Goal: Task Accomplishment & Management: Manage account settings

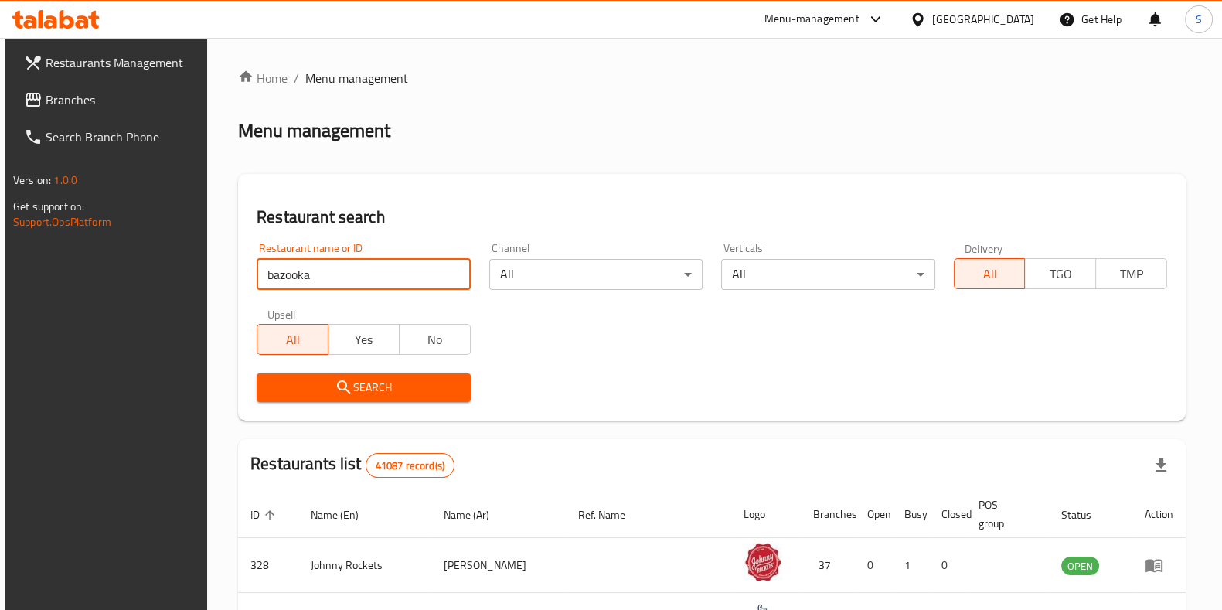
type input "bazooka"
click button "Search" at bounding box center [363, 387] width 213 height 29
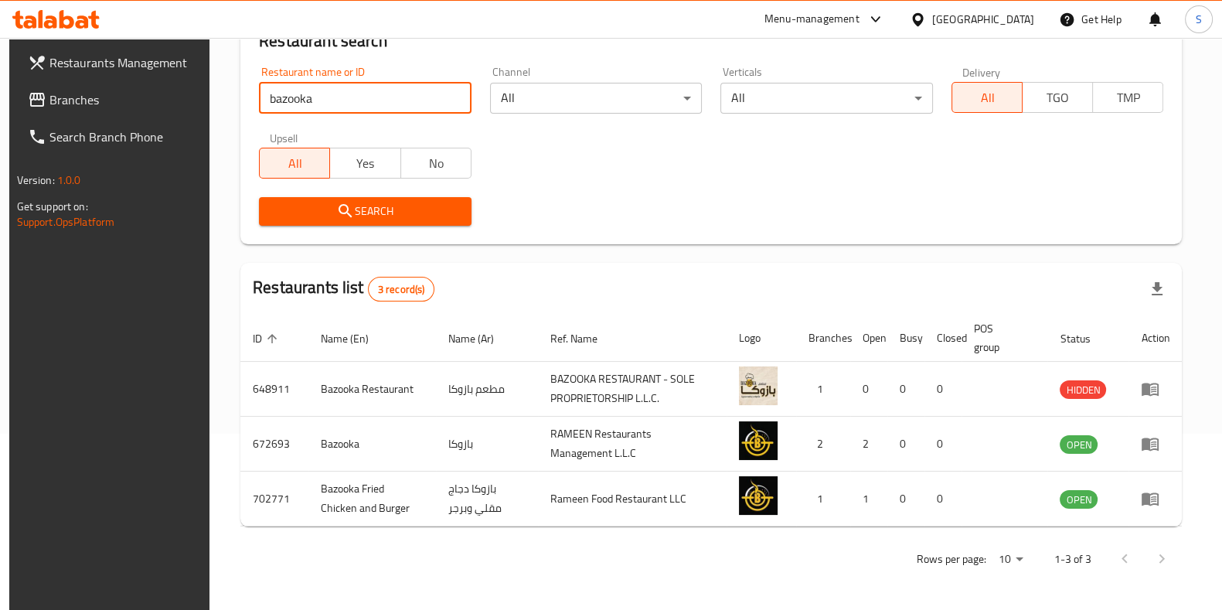
scroll to position [176, 0]
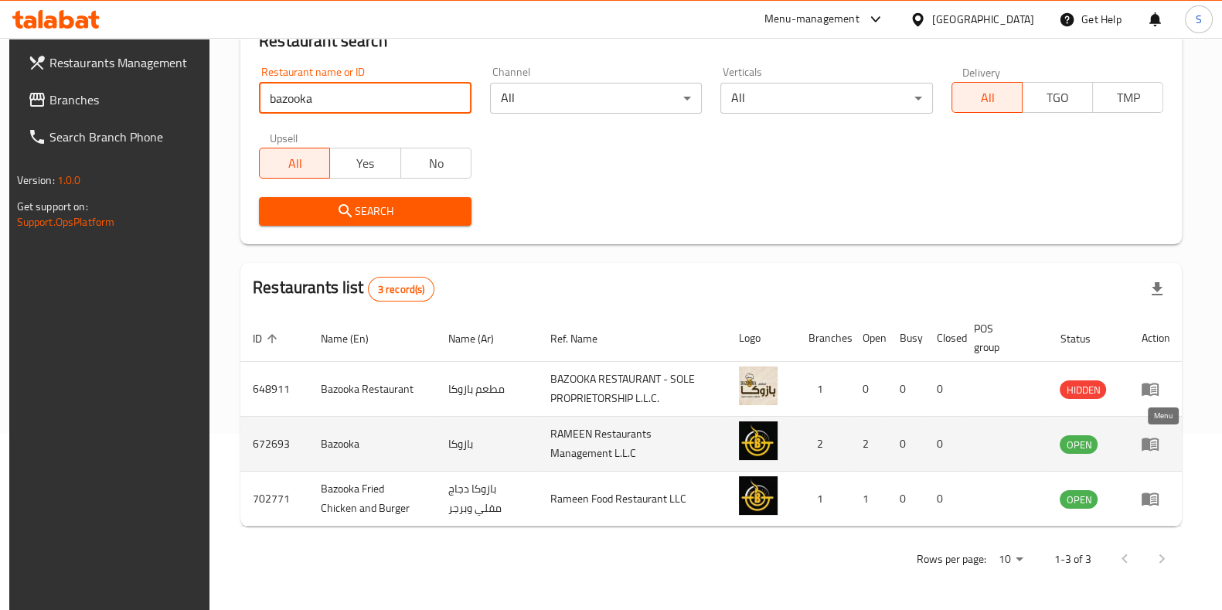
click at [1159, 445] on icon "enhanced table" at bounding box center [1150, 444] width 17 height 13
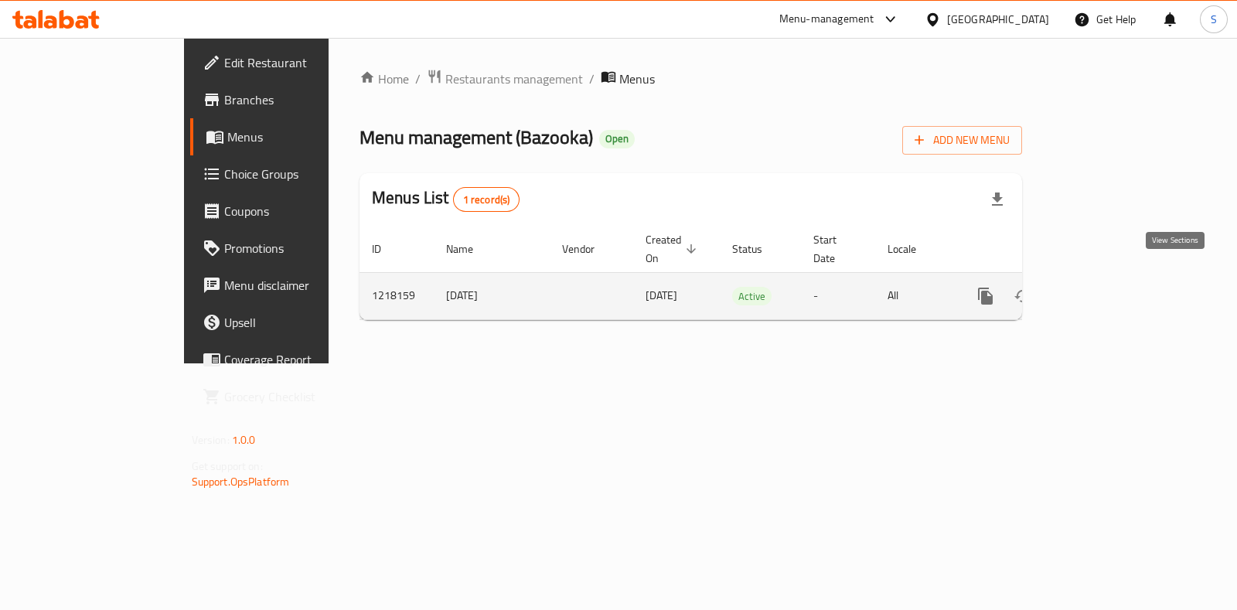
click at [1106, 287] on icon "enhanced table" at bounding box center [1097, 296] width 19 height 19
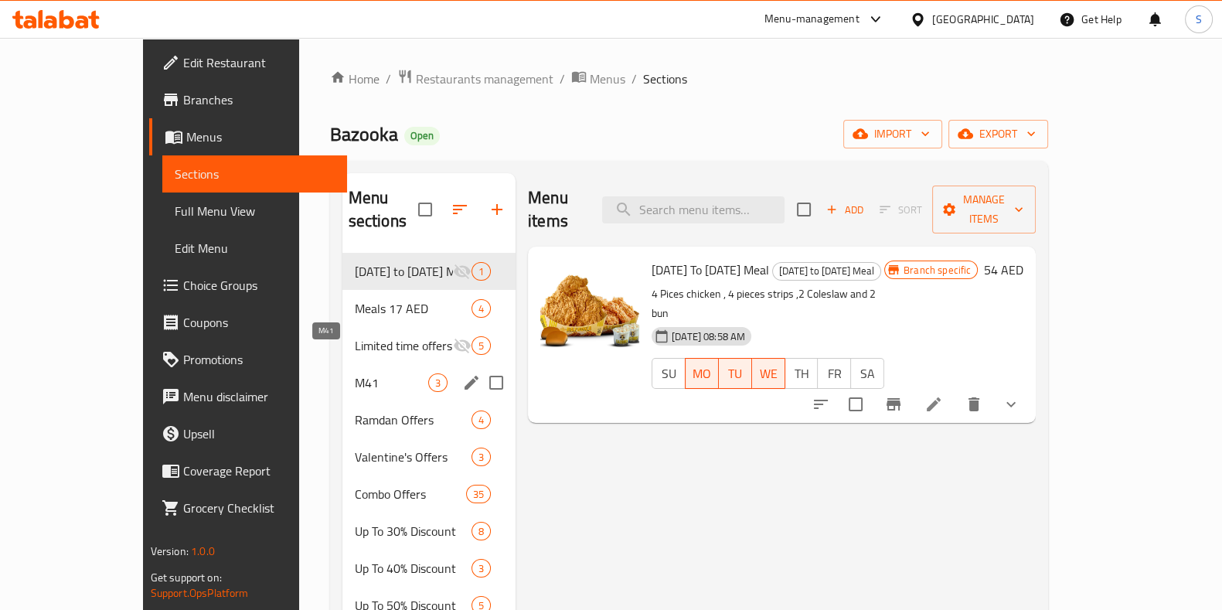
click at [355, 373] on span "M41" at bounding box center [391, 382] width 73 height 19
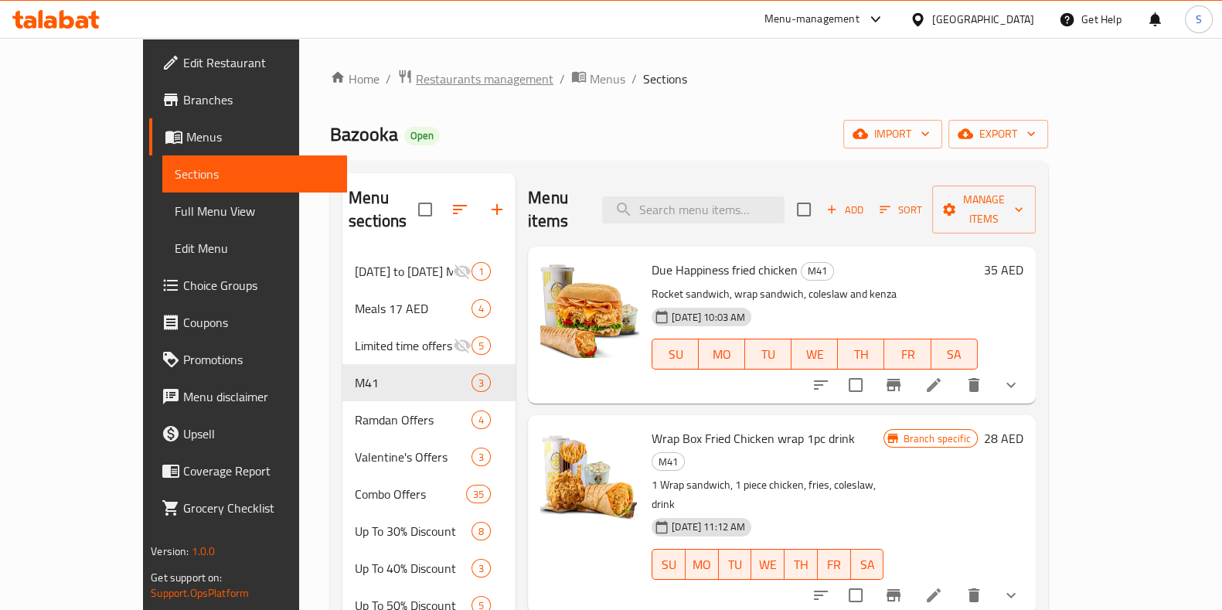
click at [428, 80] on span "Restaurants management" at bounding box center [485, 79] width 138 height 19
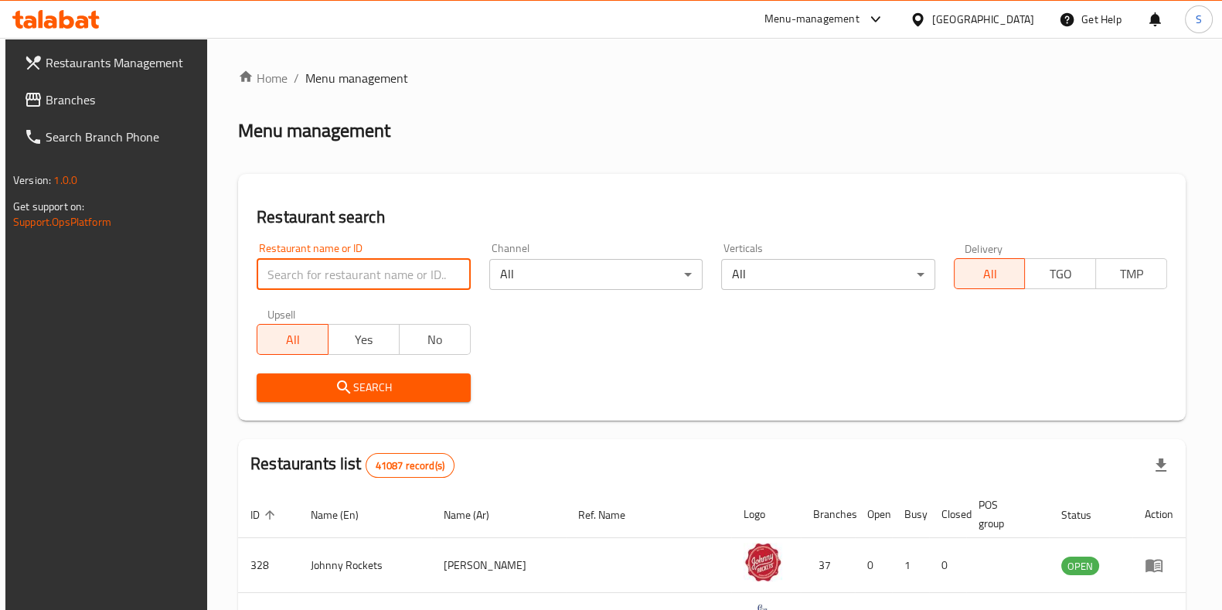
click at [342, 268] on input "search" at bounding box center [363, 274] width 213 height 31
type input "bazooka"
click button "Search" at bounding box center [363, 387] width 213 height 29
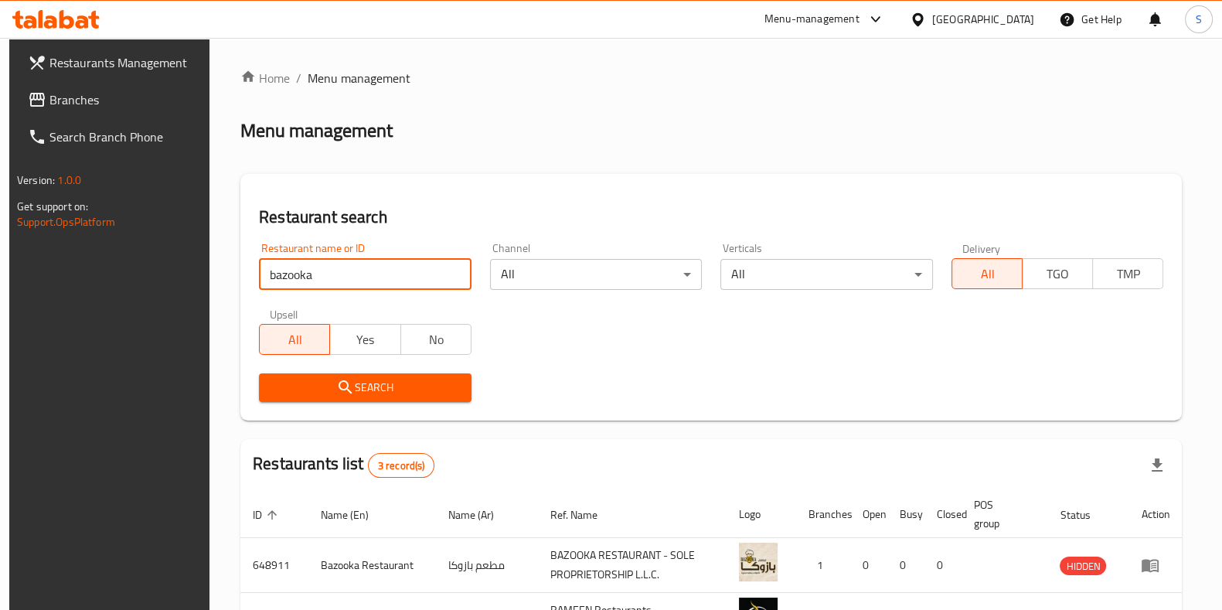
scroll to position [177, 0]
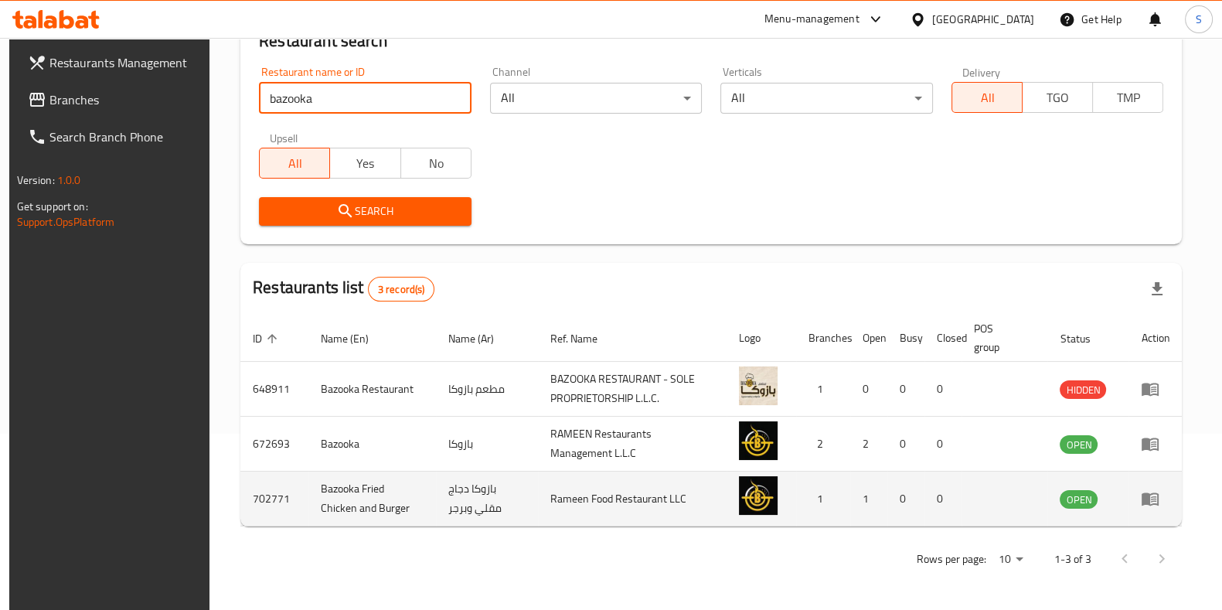
click at [1156, 495] on icon "enhanced table" at bounding box center [1150, 499] width 17 height 13
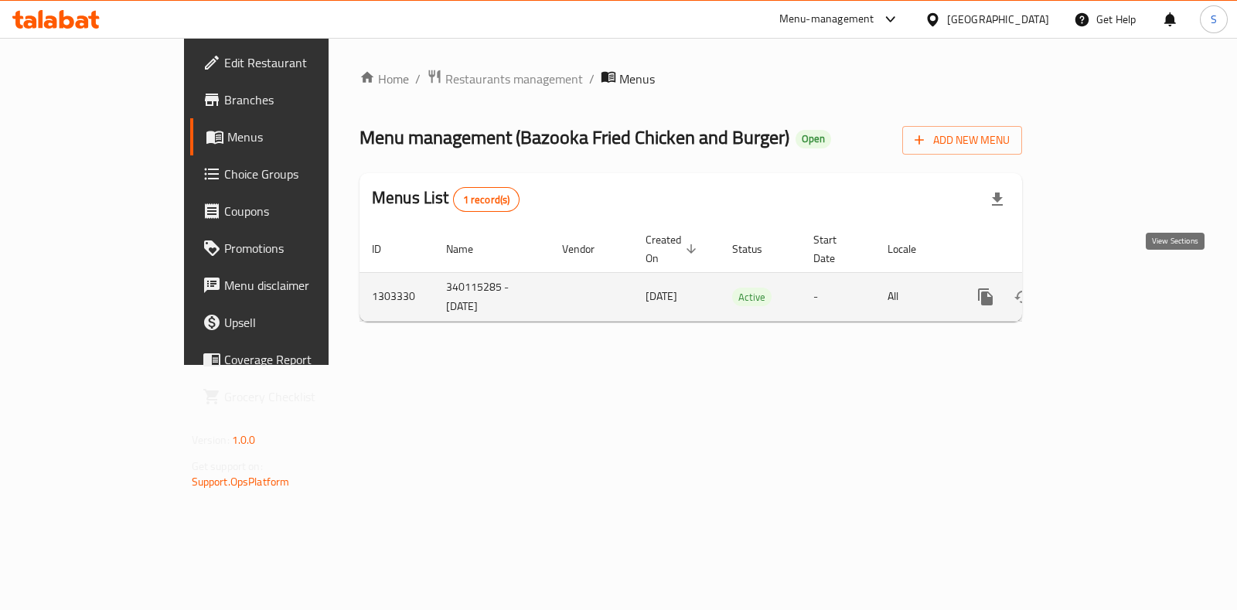
click at [1104, 290] on icon "enhanced table" at bounding box center [1097, 297] width 14 height 14
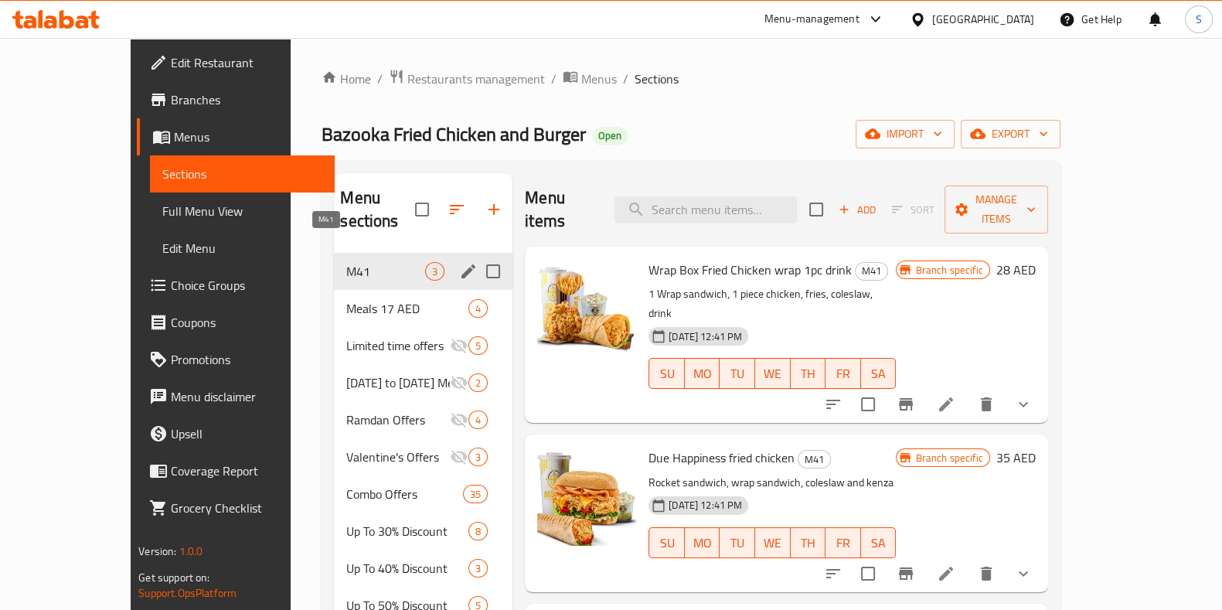
click at [346, 262] on span "M41" at bounding box center [385, 271] width 79 height 19
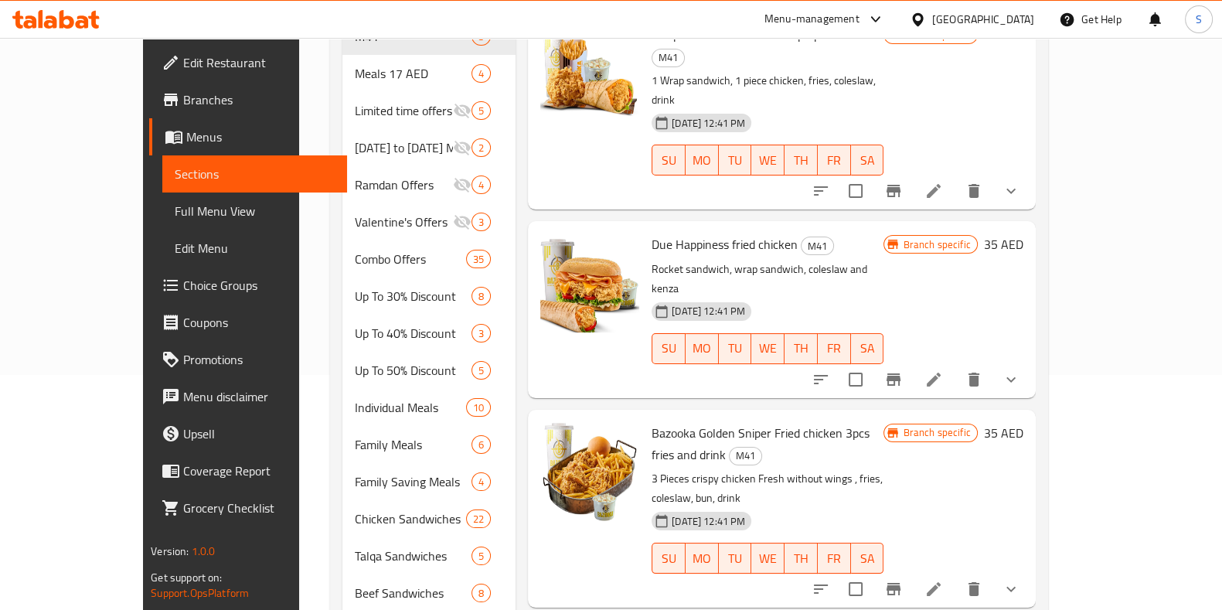
scroll to position [243, 0]
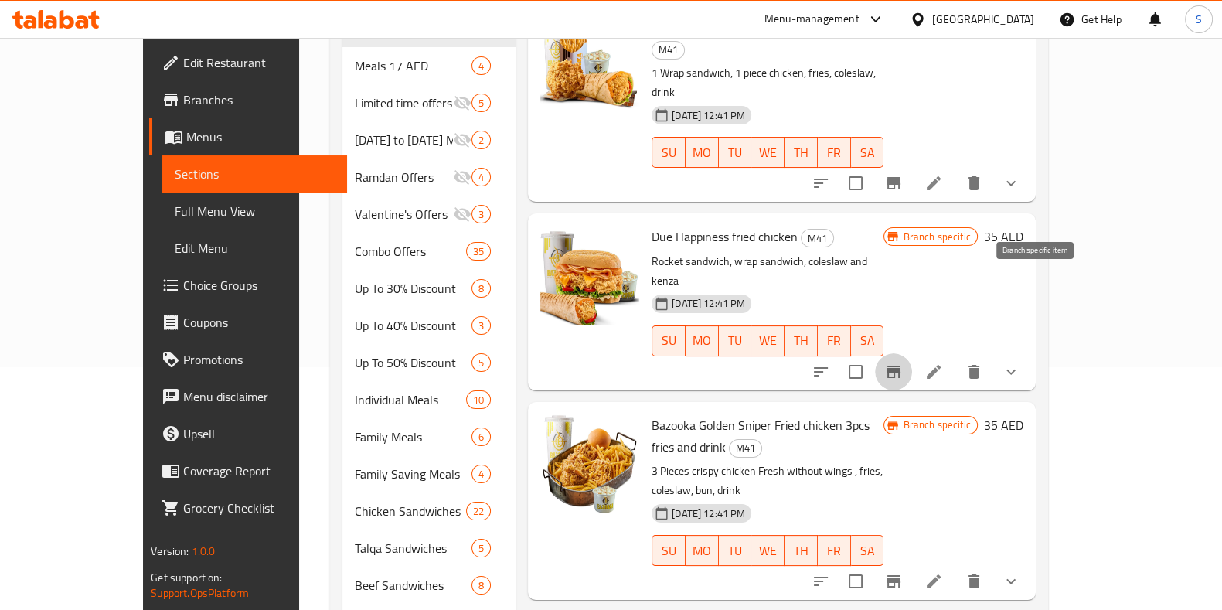
click at [901, 366] on icon "Branch-specific-item" at bounding box center [894, 372] width 14 height 12
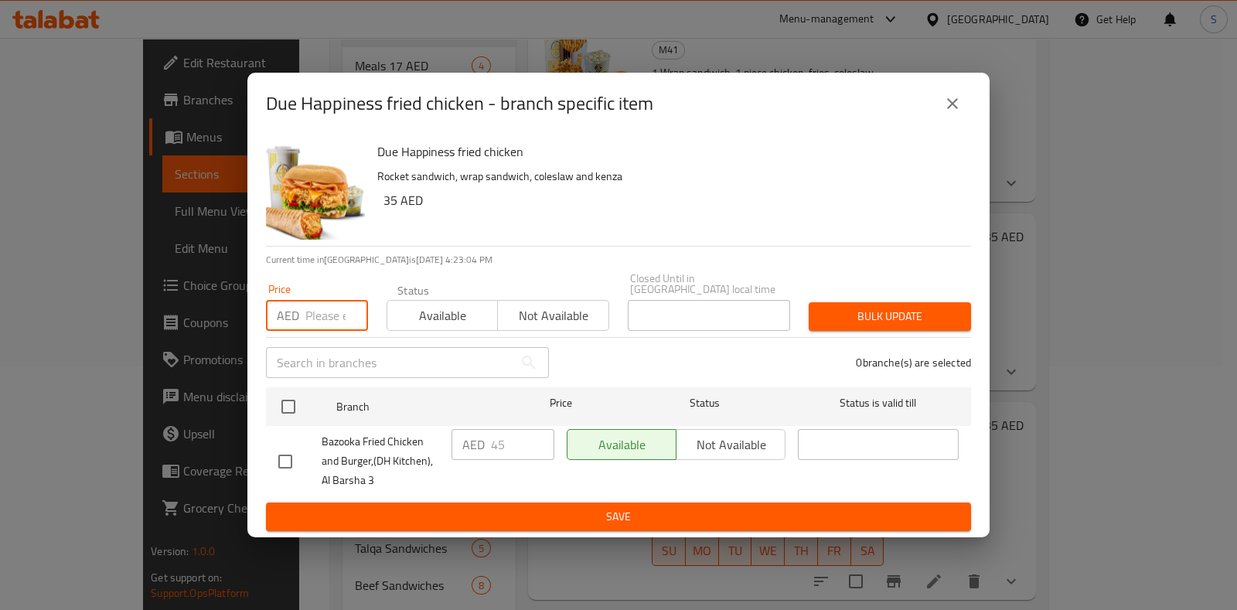
click at [321, 317] on input "number" at bounding box center [336, 315] width 63 height 31
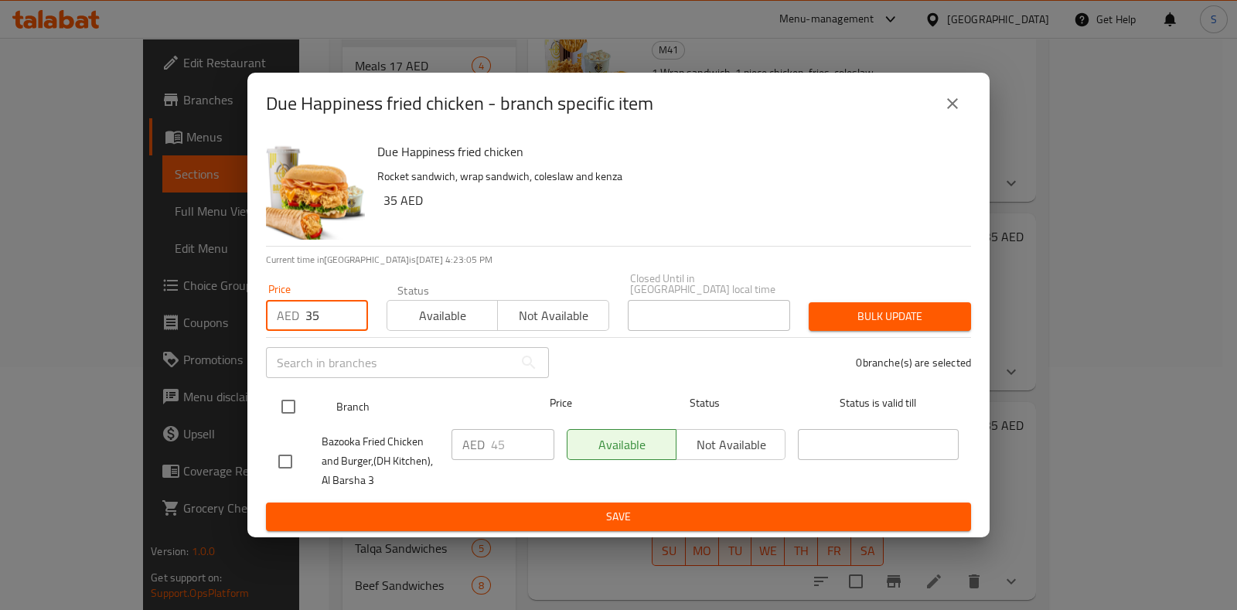
type input "35"
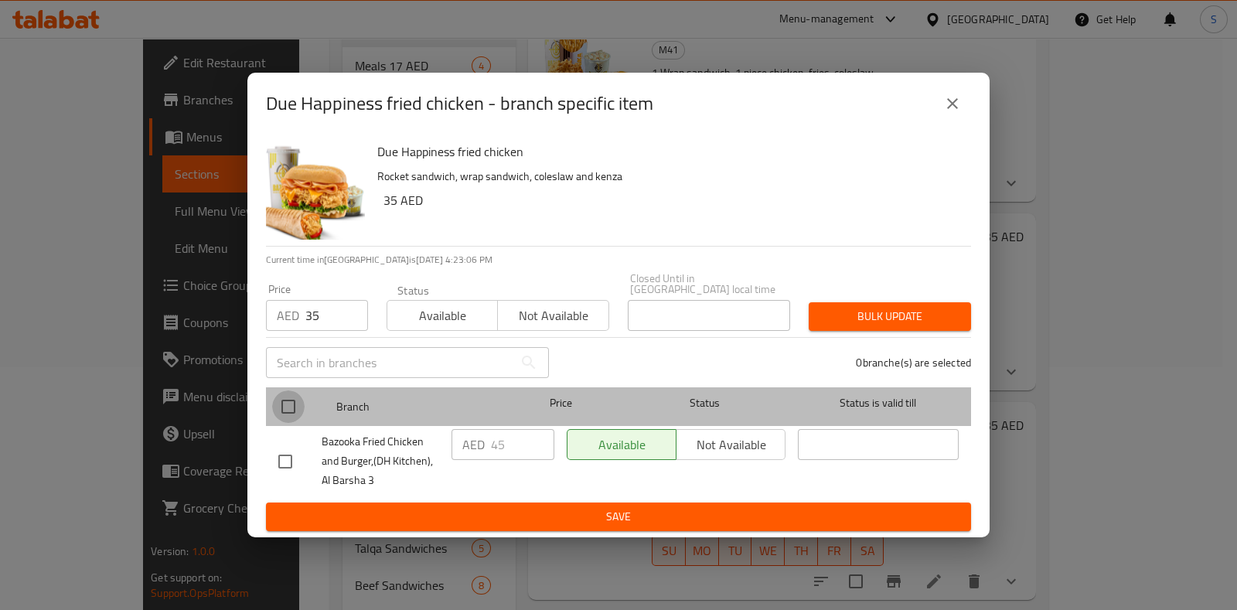
click at [284, 407] on input "checkbox" at bounding box center [288, 406] width 32 height 32
checkbox input "true"
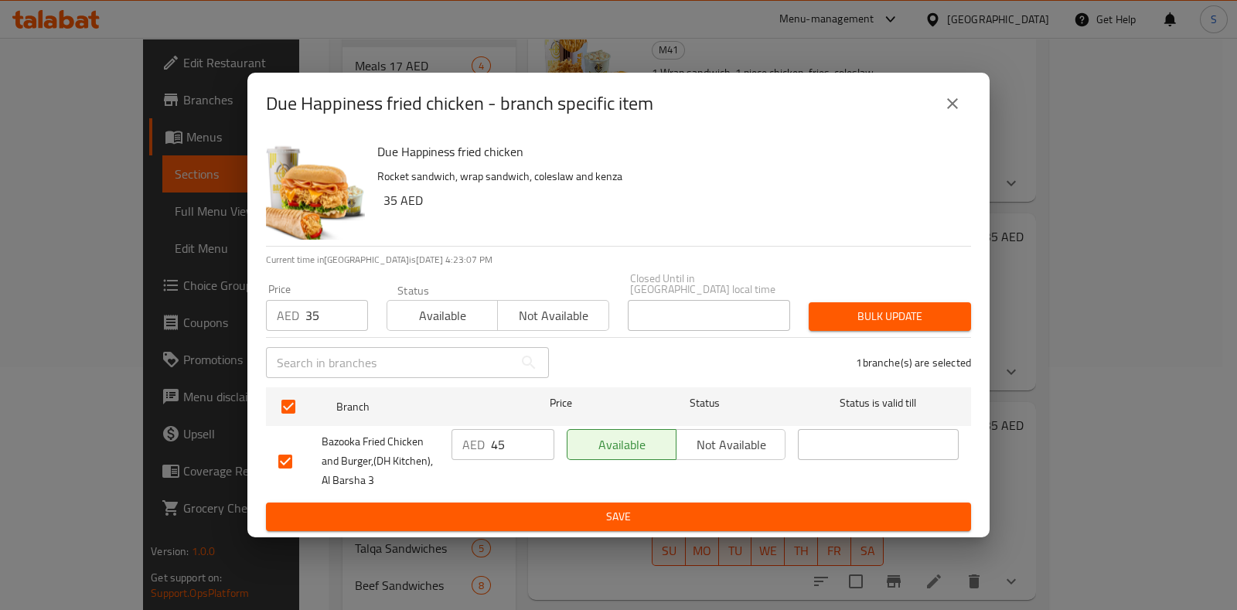
click at [863, 309] on span "Bulk update" at bounding box center [890, 316] width 138 height 19
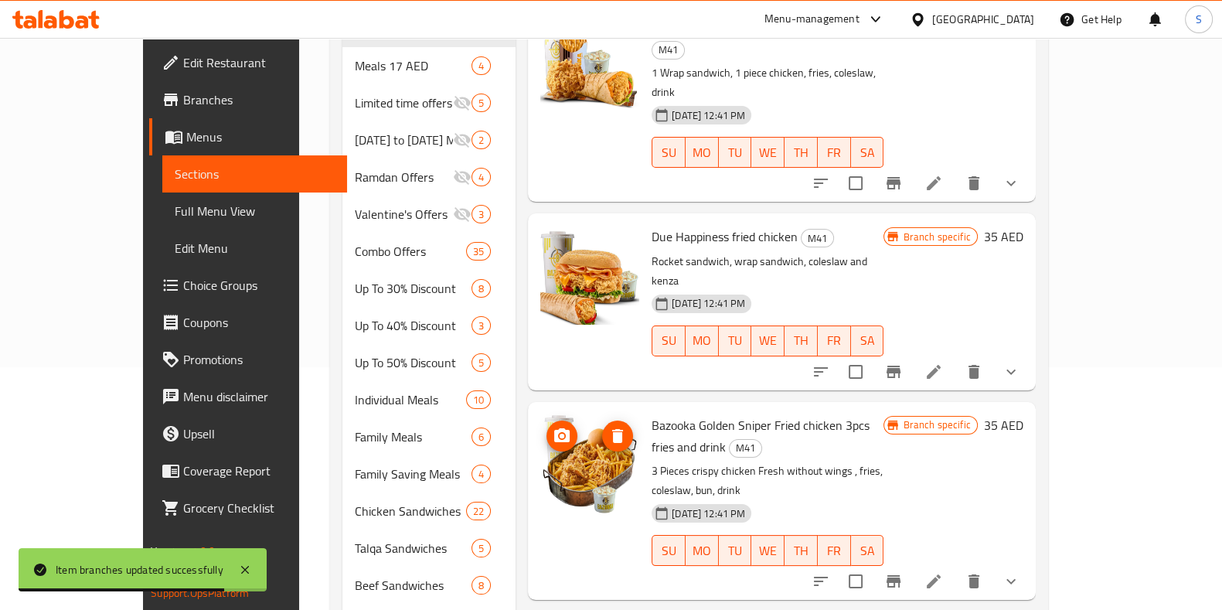
scroll to position [119, 0]
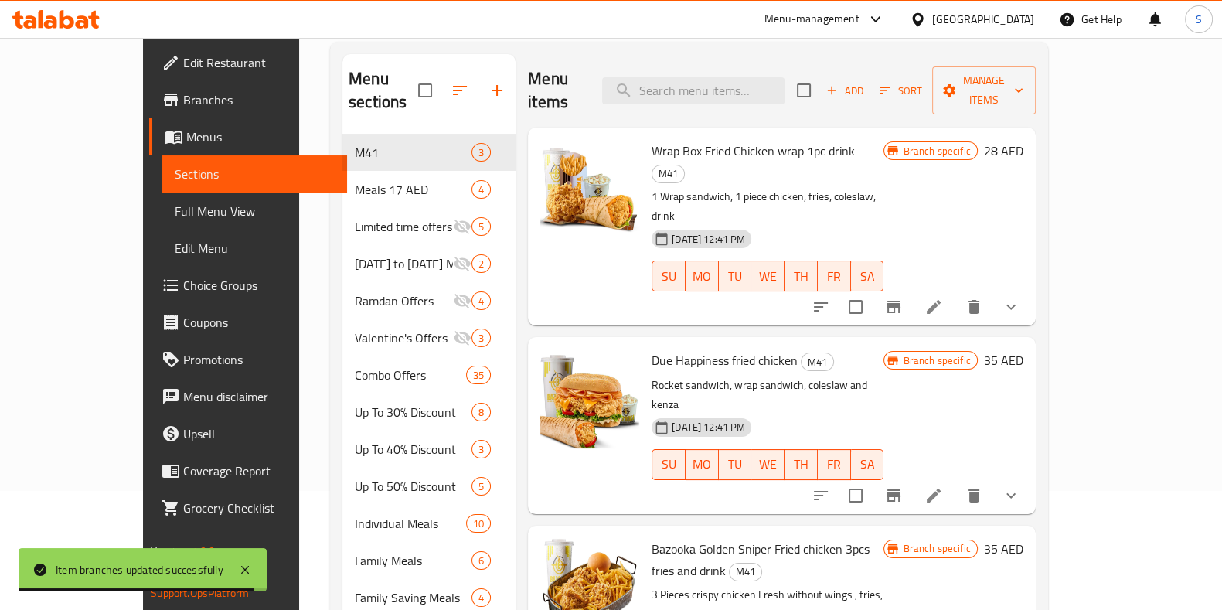
click at [903, 486] on icon "Branch-specific-item" at bounding box center [893, 495] width 19 height 19
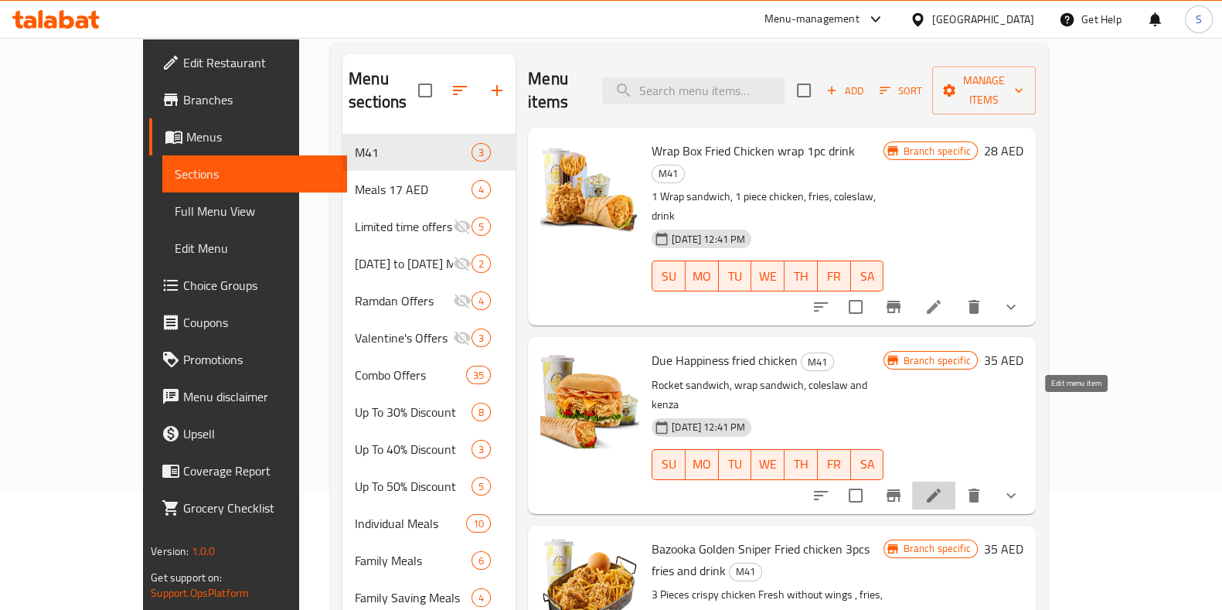
click at [943, 486] on icon at bounding box center [934, 495] width 19 height 19
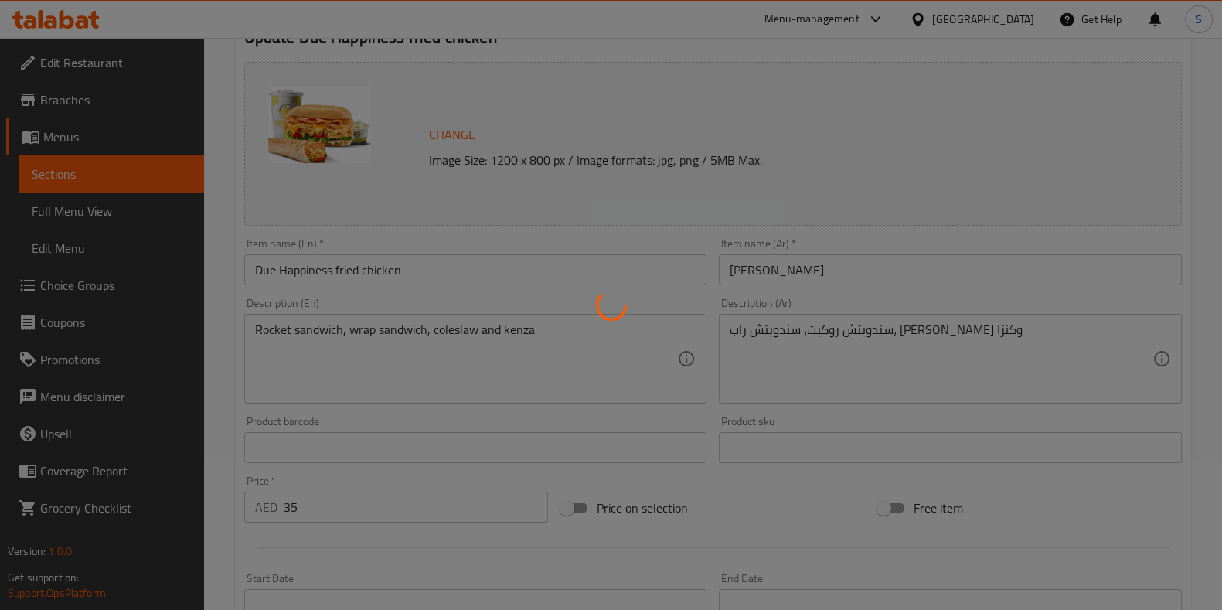
type input "اختيارك من المشروبات:"
type input "1"
type input "إختيارك من الصلصة :"
type input "0"
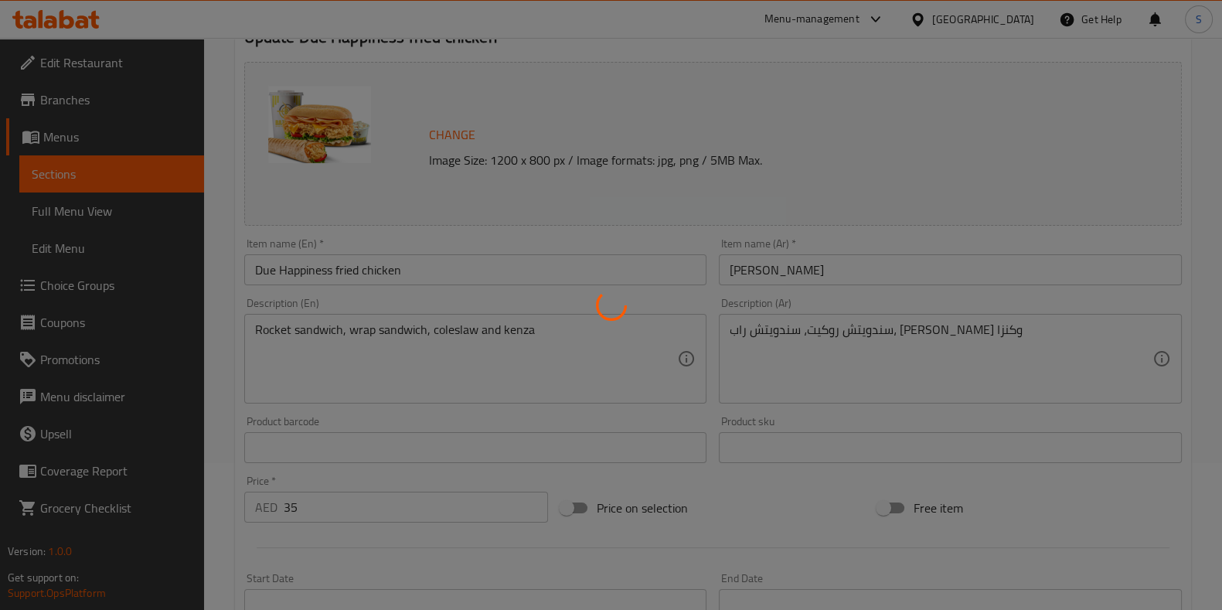
type input "1"
type input "إكسترا فرايز"
type input "0"
type input "6"
type input "أرز إضافي"
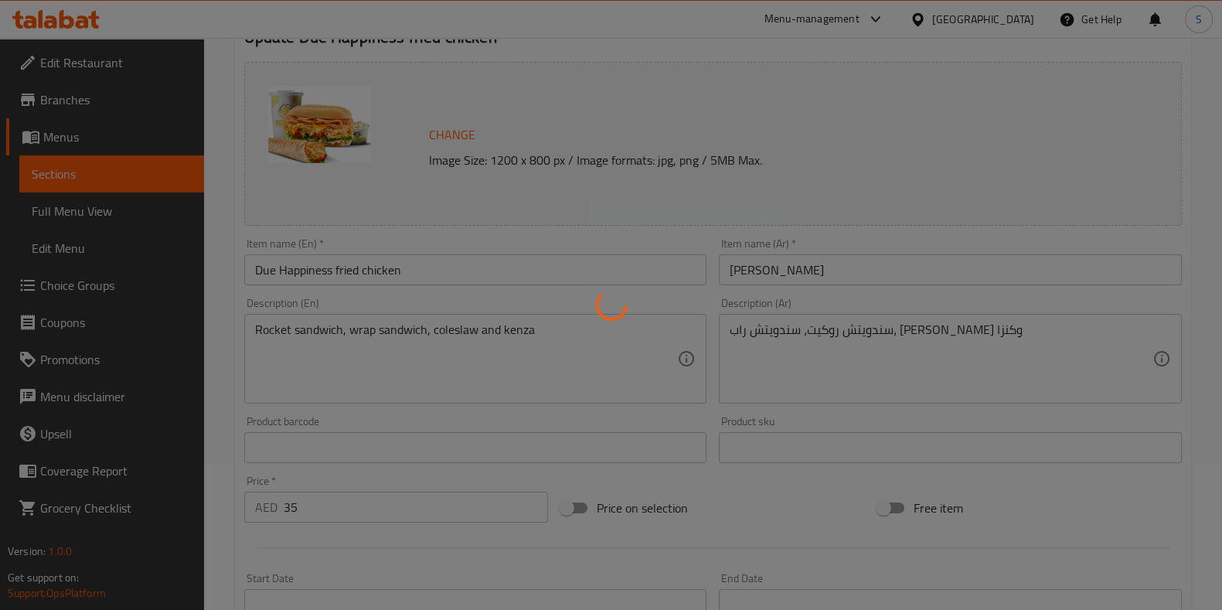
type input "0"
type input "1"
type input "اختار [PERSON_NAME]"
type input "1"
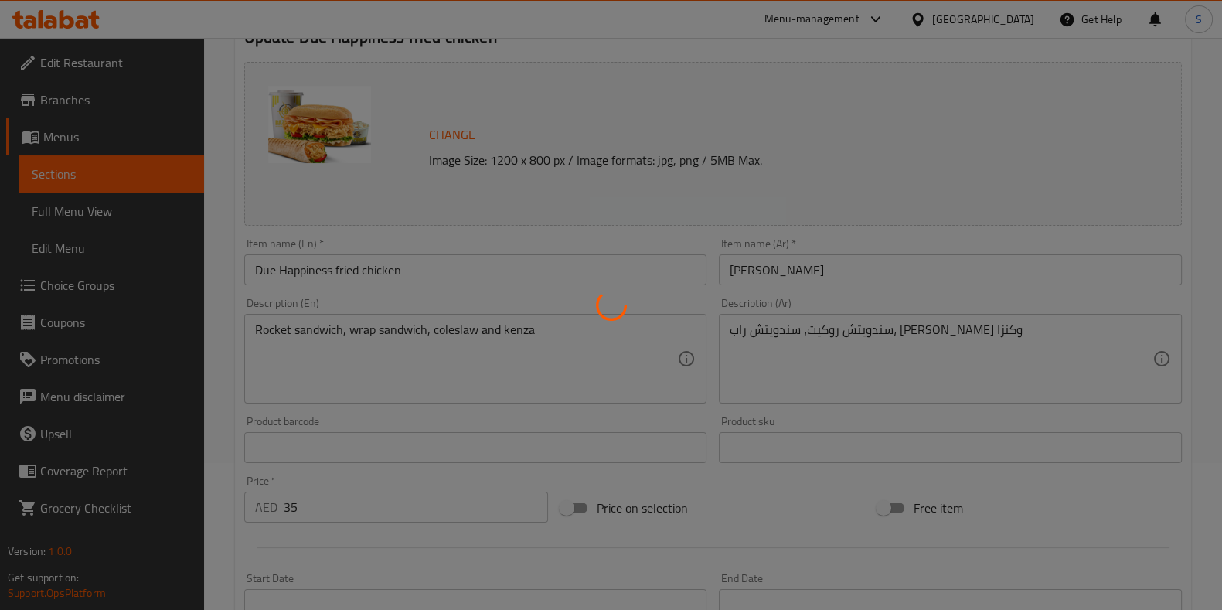
type input "اختيار [PERSON_NAME]:"
type input "1"
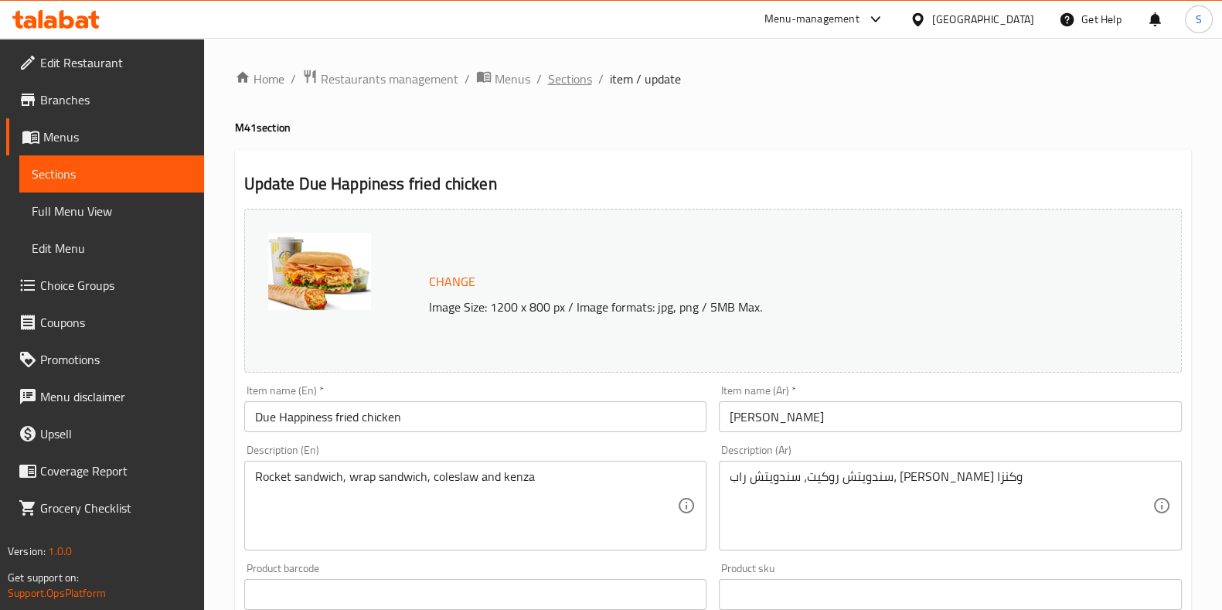
click at [573, 76] on span "Sections" at bounding box center [570, 79] width 44 height 19
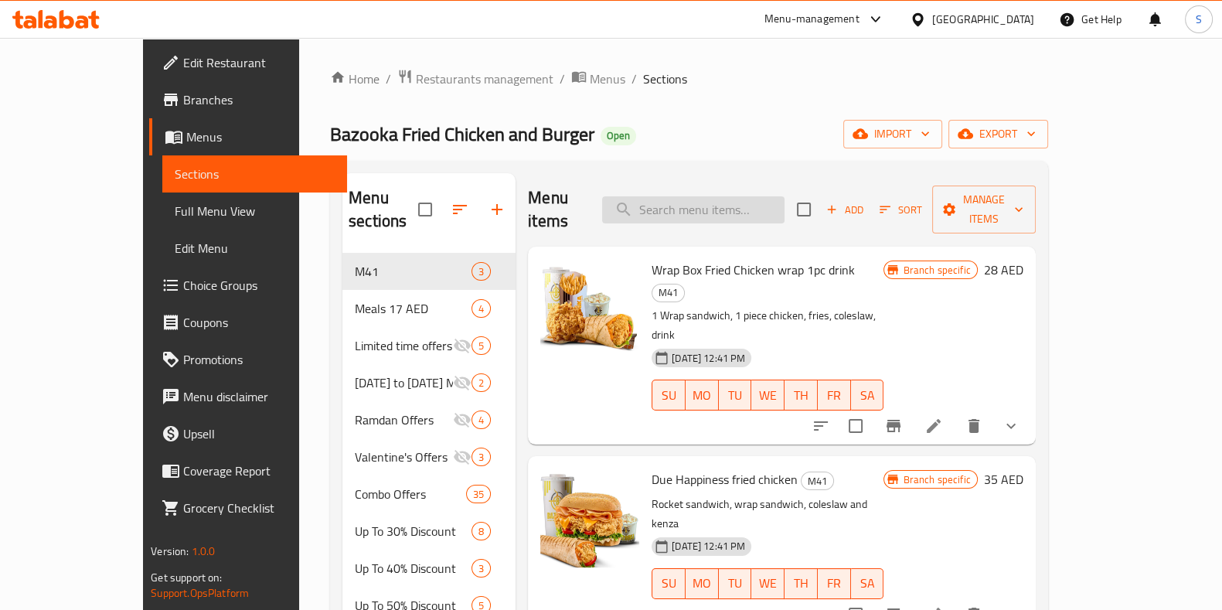
click at [727, 198] on input "search" at bounding box center [693, 209] width 182 height 27
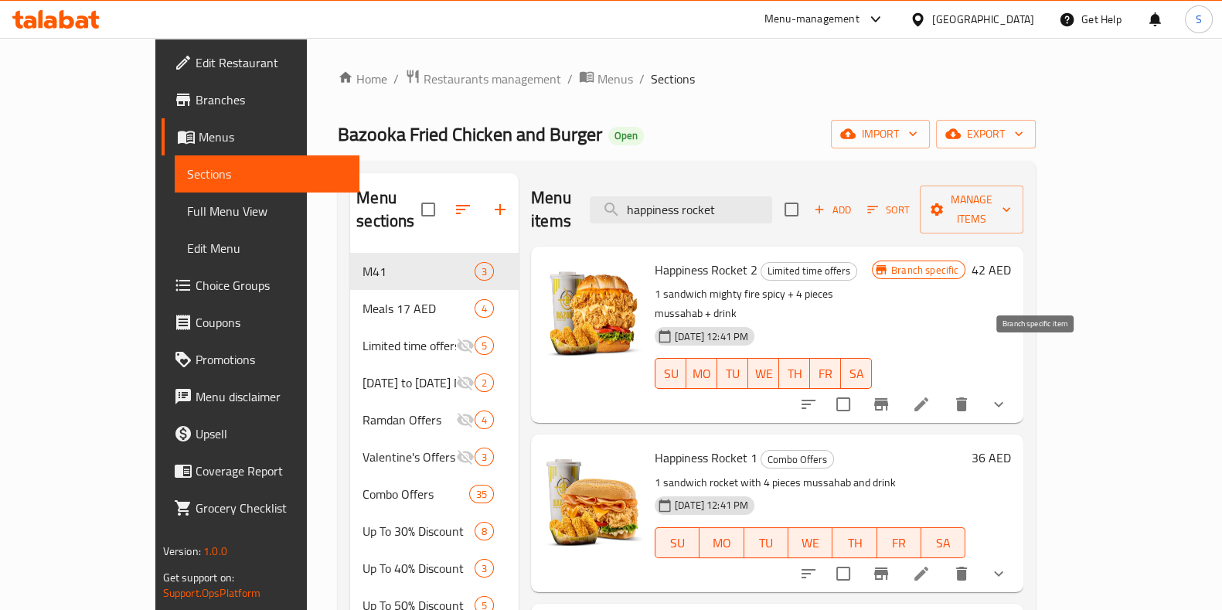
type input "happiness rocket"
click at [890, 395] on icon "Branch-specific-item" at bounding box center [881, 404] width 19 height 19
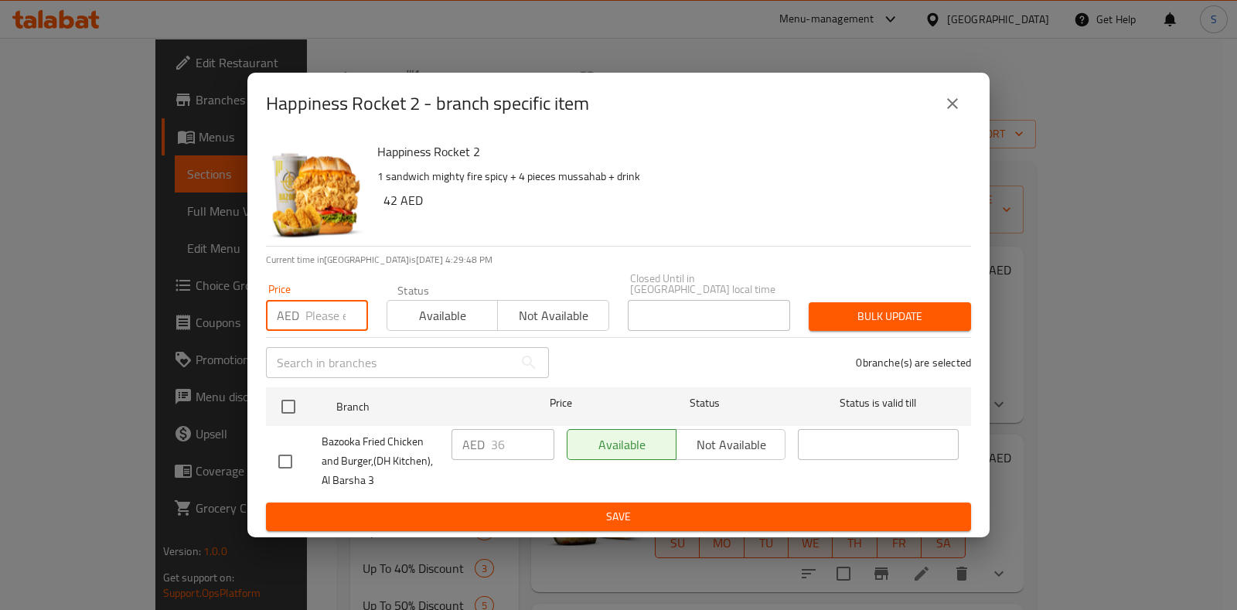
click at [305, 311] on input "number" at bounding box center [336, 315] width 63 height 31
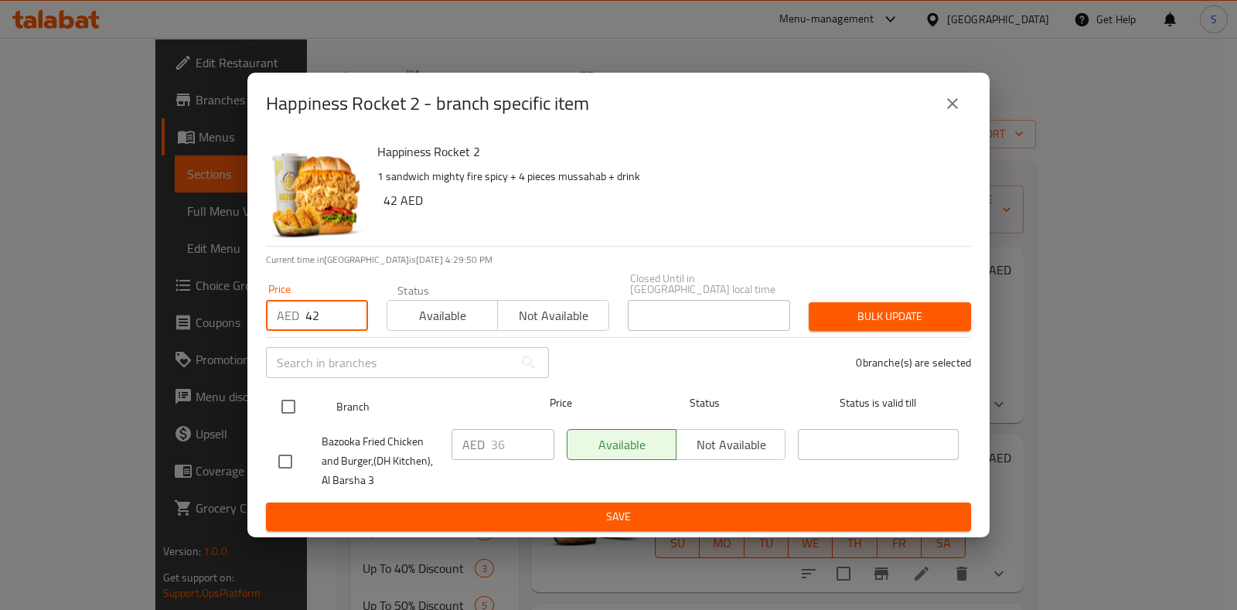
type input "42"
click at [282, 413] on input "checkbox" at bounding box center [288, 406] width 32 height 32
checkbox input "true"
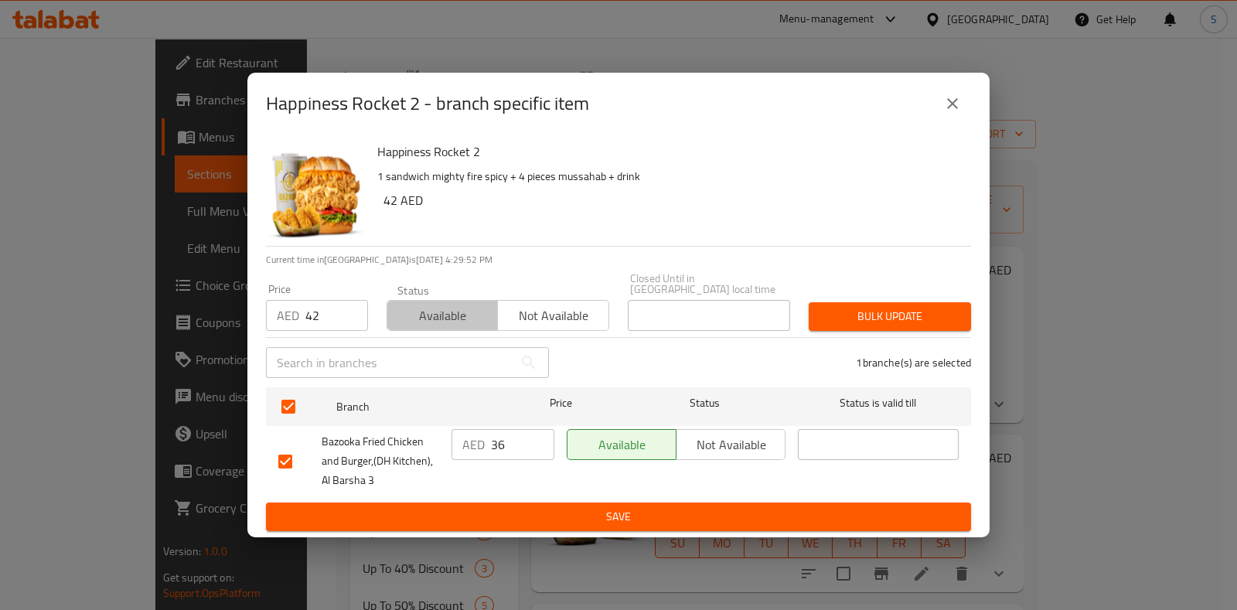
click at [463, 325] on span "Available" at bounding box center [442, 316] width 98 height 22
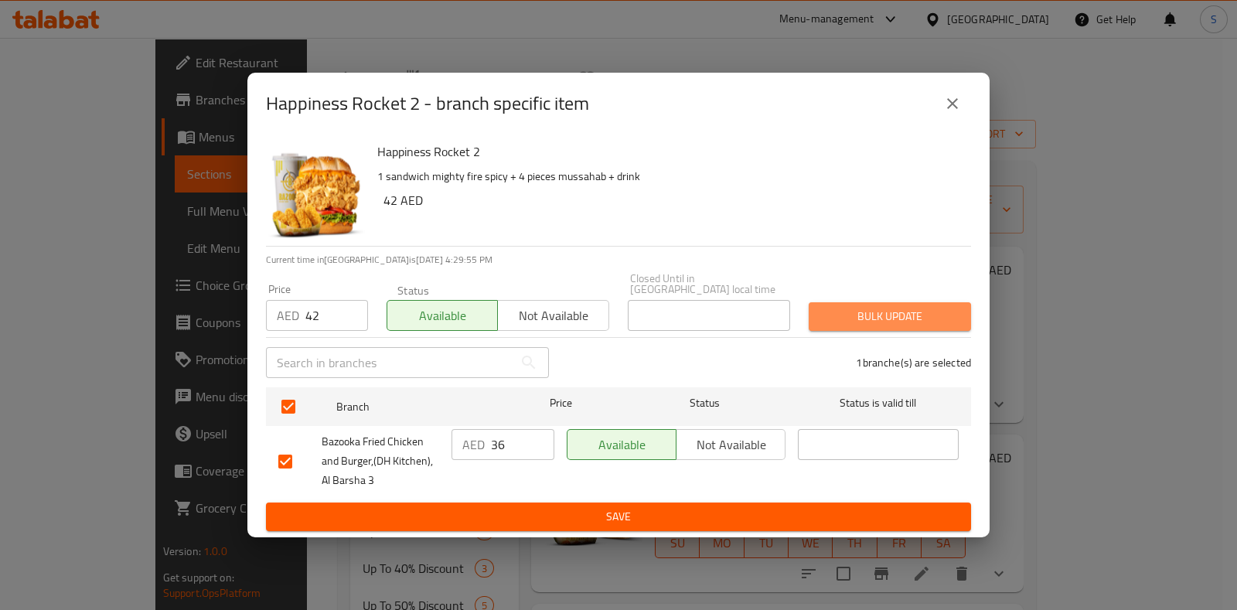
click at [897, 312] on span "Bulk update" at bounding box center [890, 316] width 138 height 19
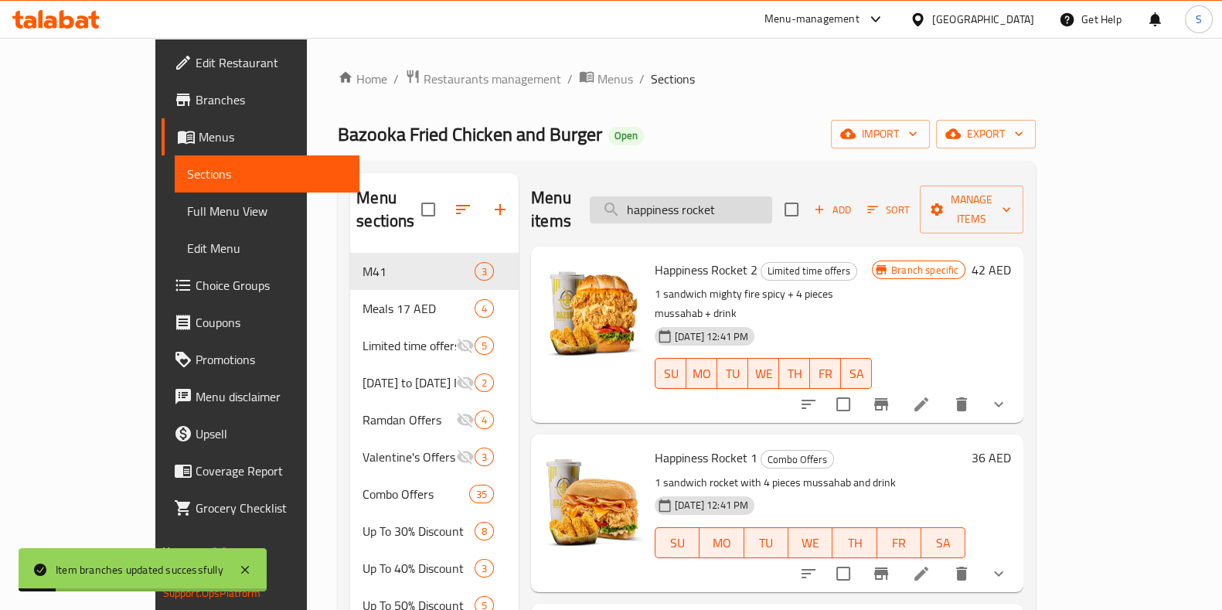
click at [772, 196] on input "happiness rocket" at bounding box center [681, 209] width 182 height 27
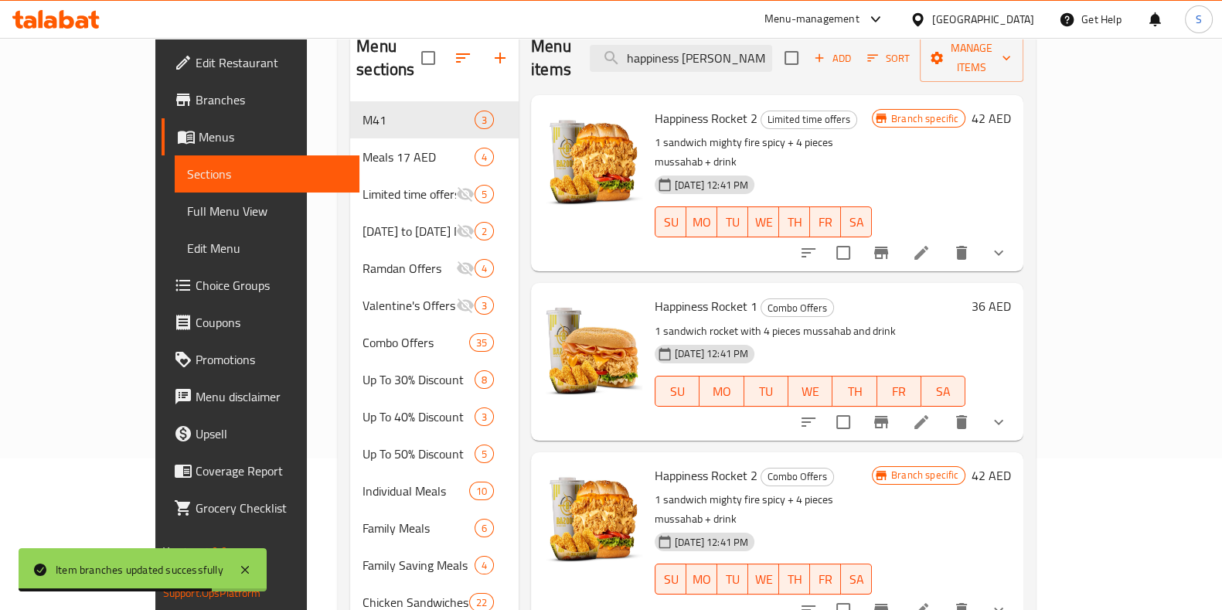
scroll to position [155, 0]
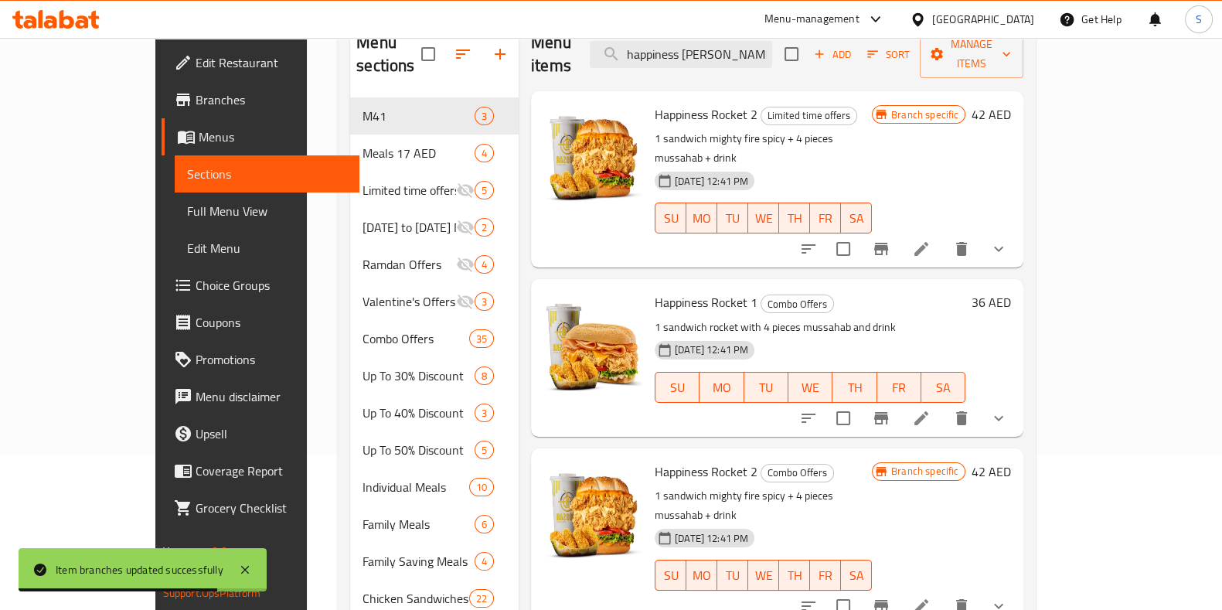
type input "happiness [PERSON_NAME]"
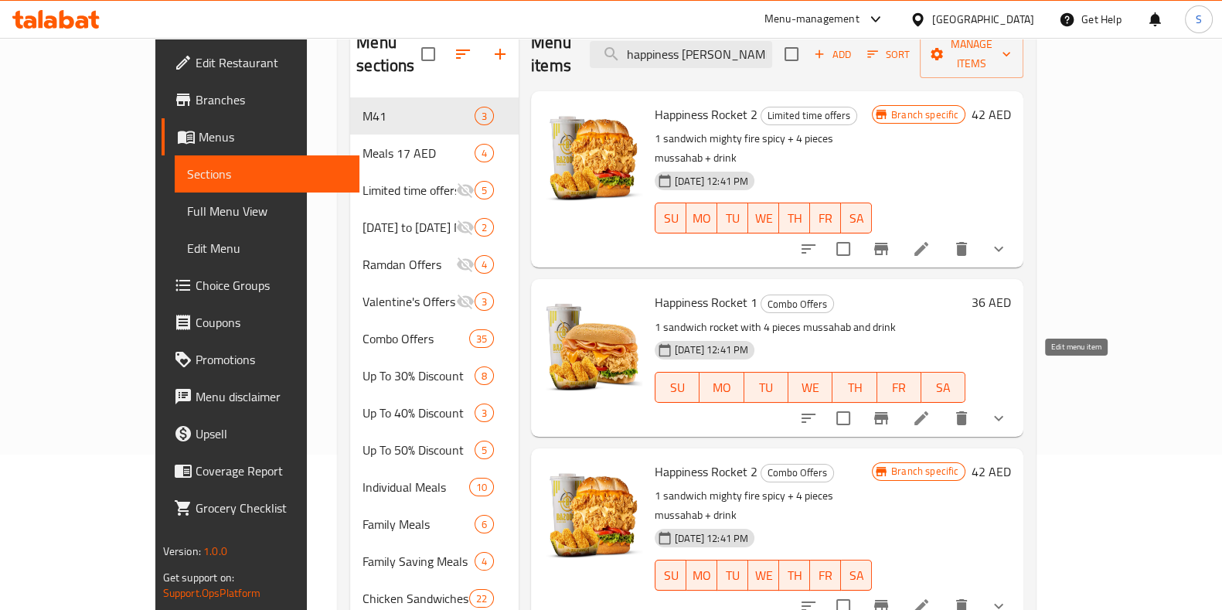
click at [928, 411] on icon at bounding box center [921, 418] width 14 height 14
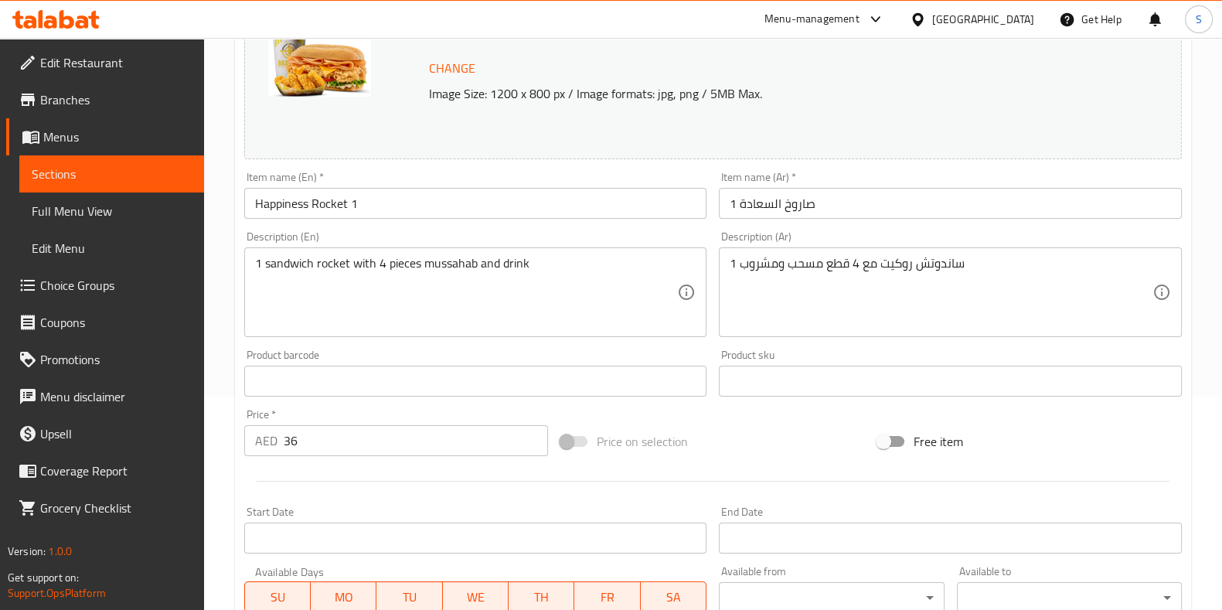
scroll to position [214, 0]
click at [360, 434] on input "36" at bounding box center [416, 439] width 265 height 31
click at [362, 434] on input "36" at bounding box center [416, 439] width 265 height 31
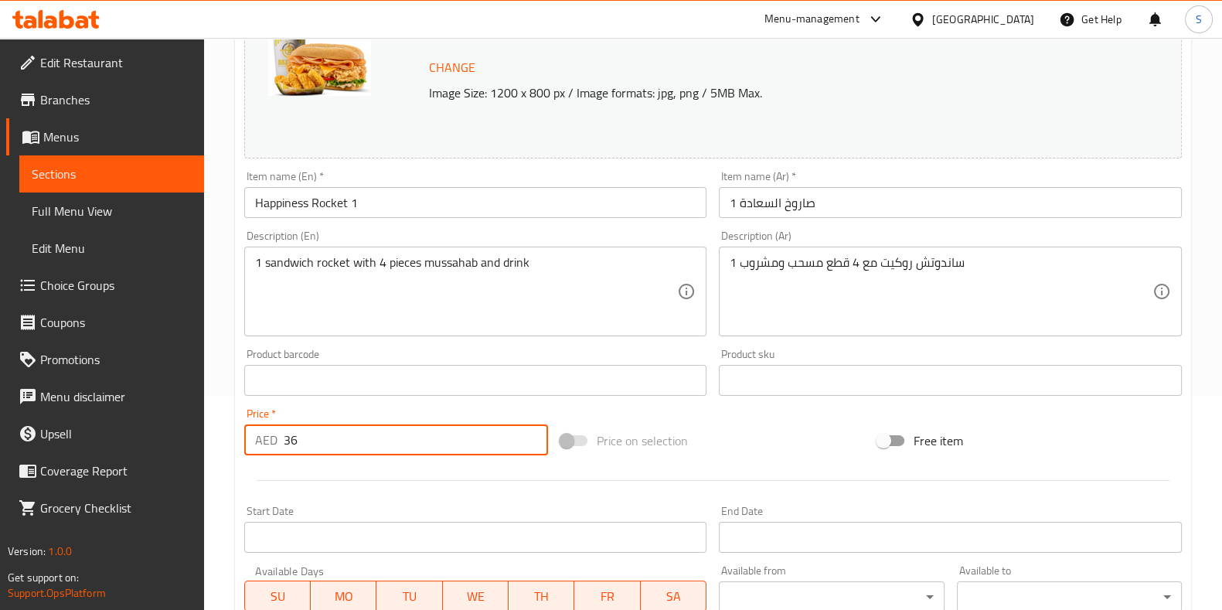
click at [362, 434] on input "36" at bounding box center [416, 439] width 265 height 31
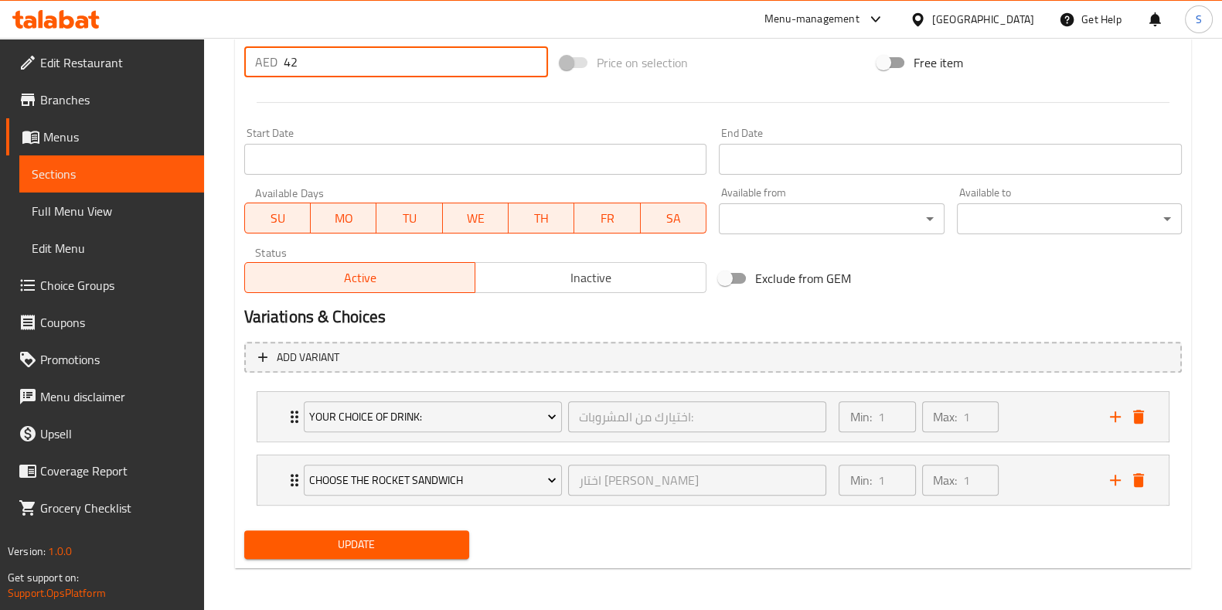
type input "42"
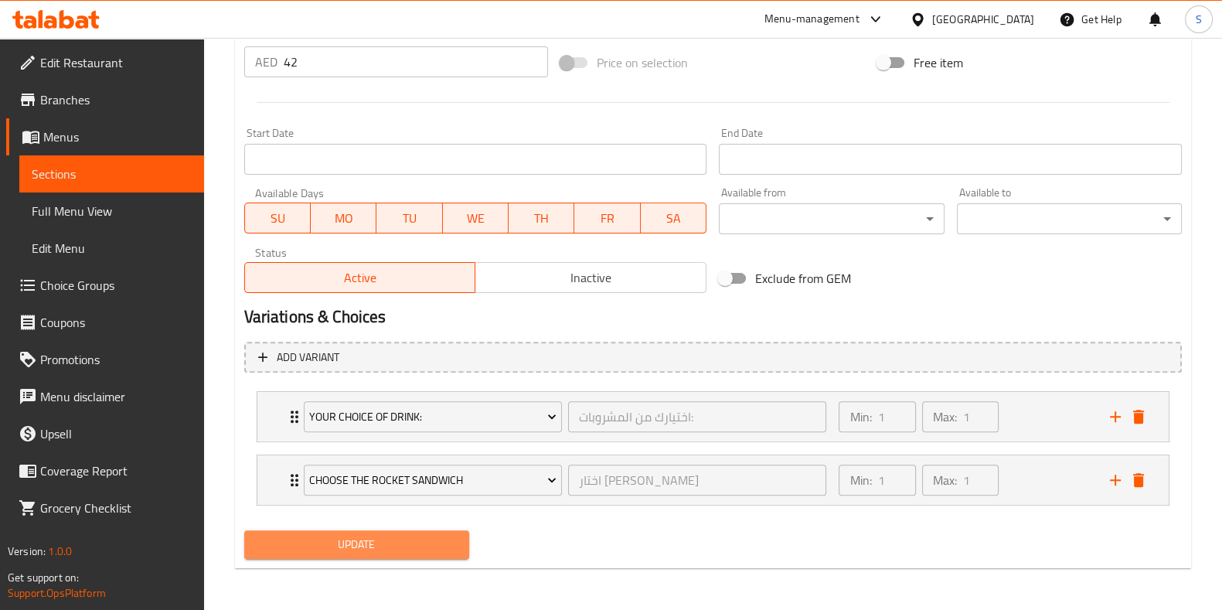
click at [379, 539] on span "Update" at bounding box center [357, 544] width 200 height 19
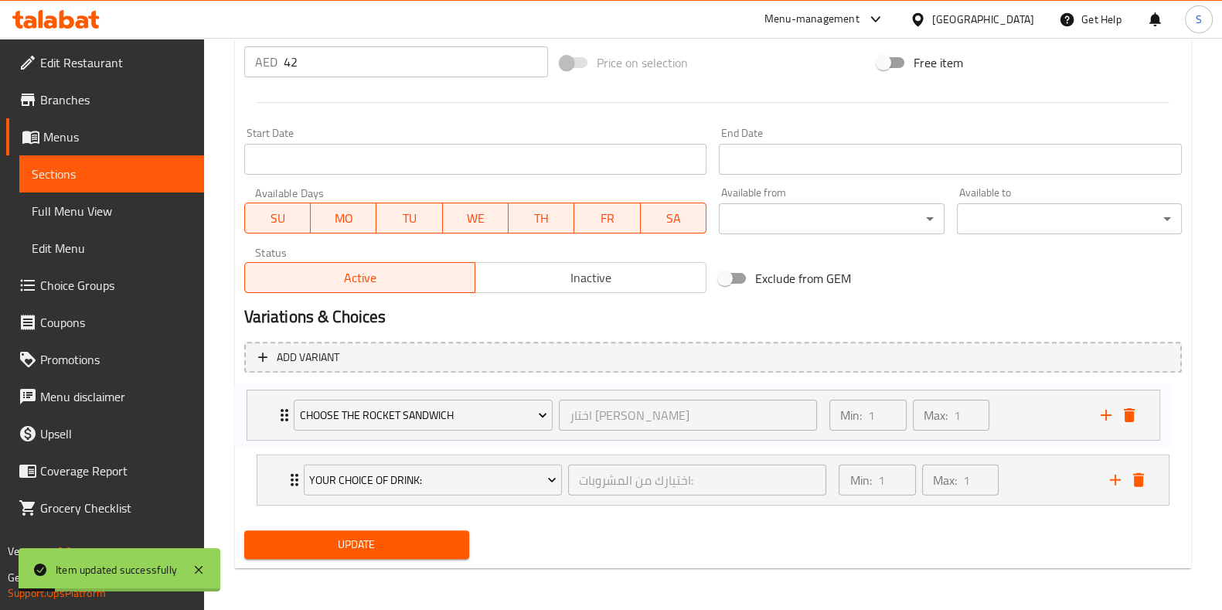
drag, startPoint x: 294, startPoint y: 485, endPoint x: 281, endPoint y: 414, distance: 71.4
click at [281, 414] on div "Your Choice Of Drink: اختيارك من المشروبات: ​ Min: 1 ​ Max: 1 ​ Kinza Cola (ID:…" at bounding box center [713, 448] width 938 height 127
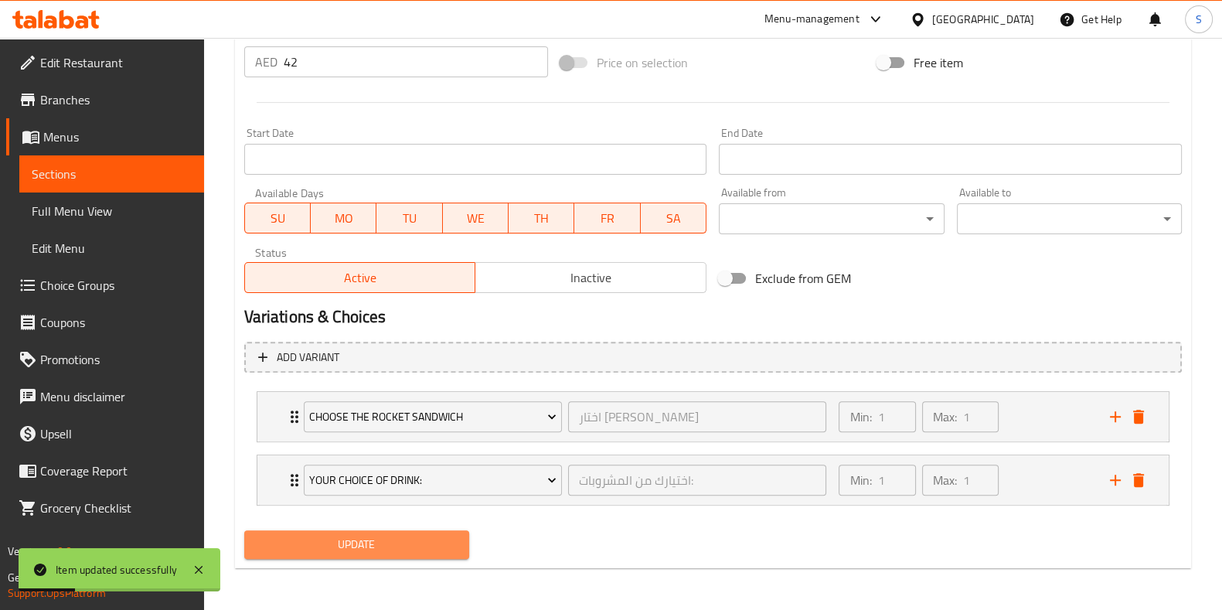
click at [324, 540] on span "Update" at bounding box center [357, 544] width 200 height 19
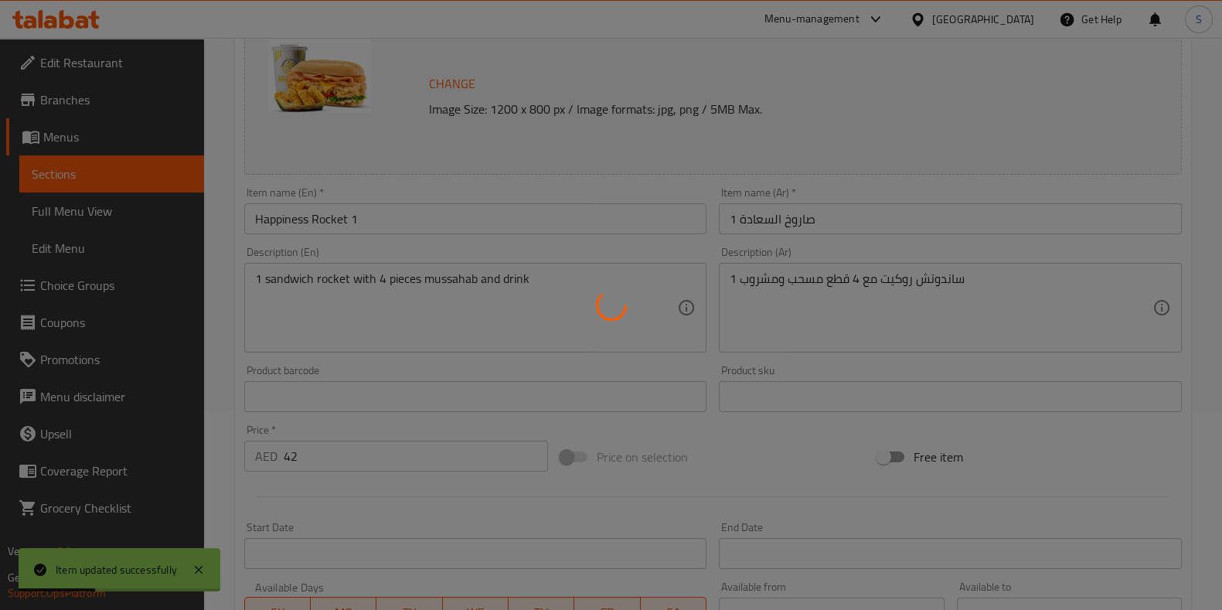
scroll to position [0, 0]
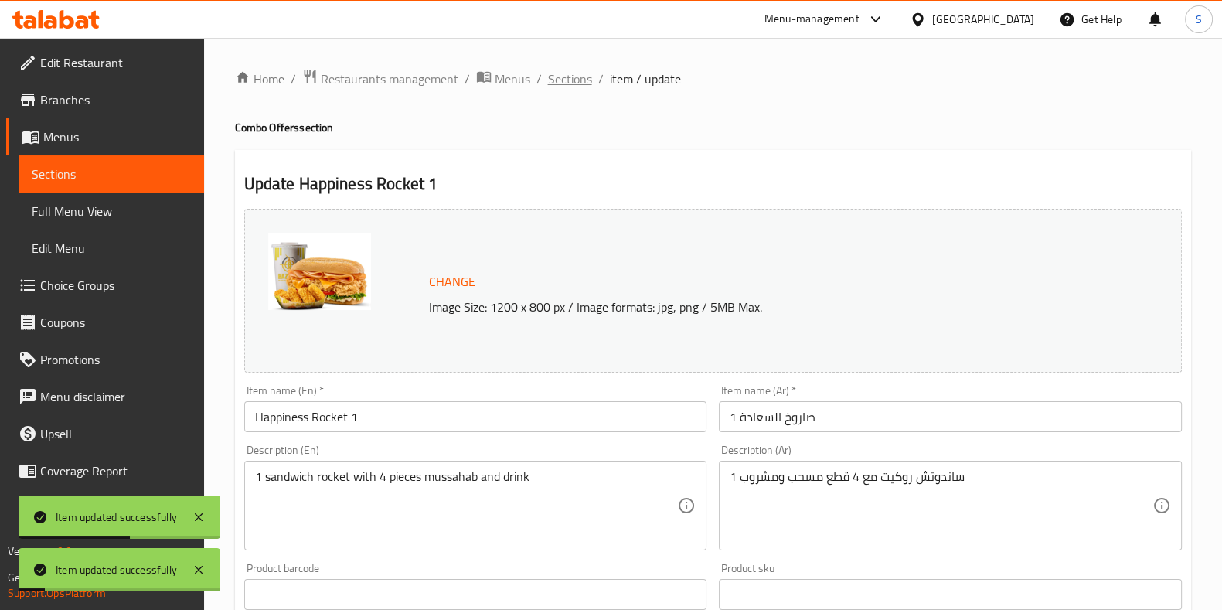
click at [570, 82] on span "Sections" at bounding box center [570, 79] width 44 height 19
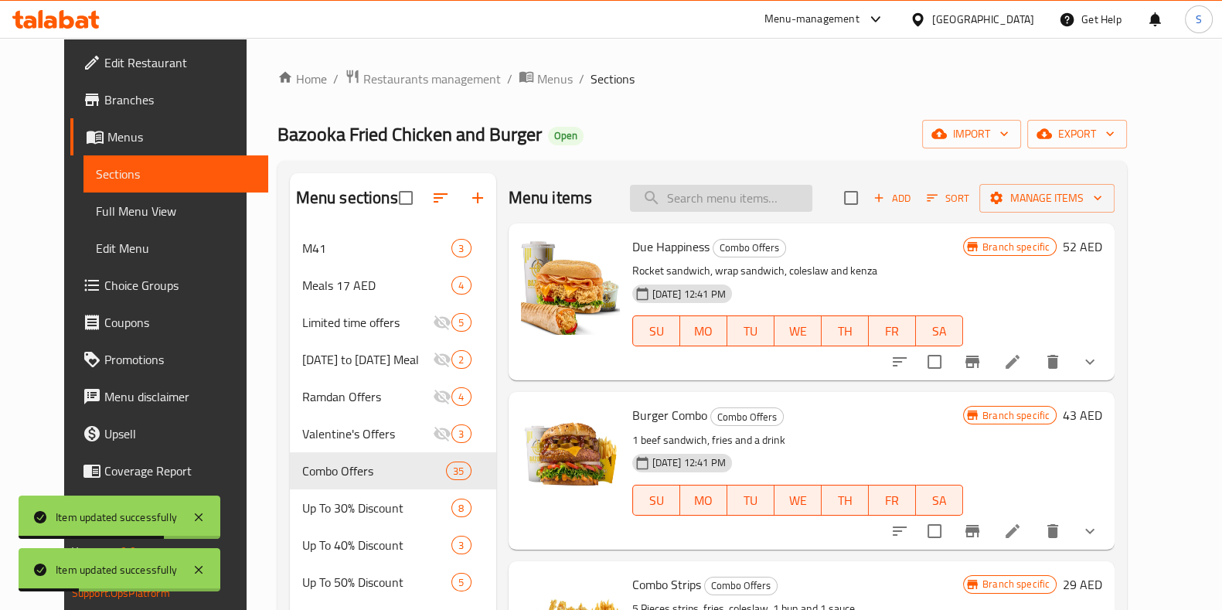
click at [751, 189] on input "search" at bounding box center [721, 198] width 182 height 27
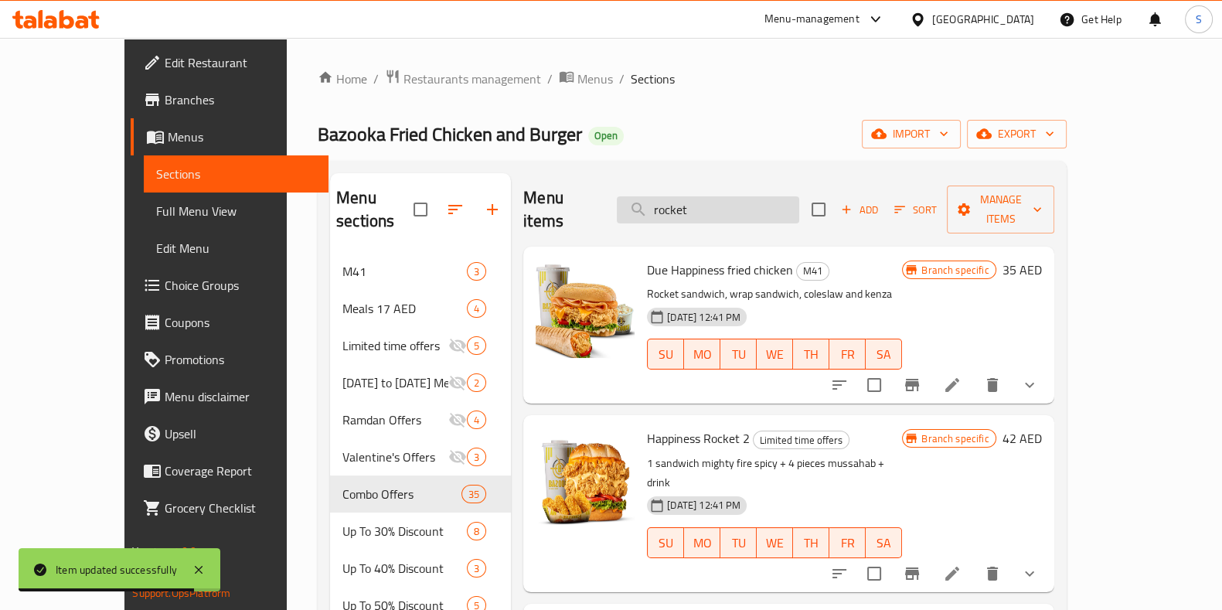
click at [680, 198] on input "rocket" at bounding box center [708, 209] width 182 height 27
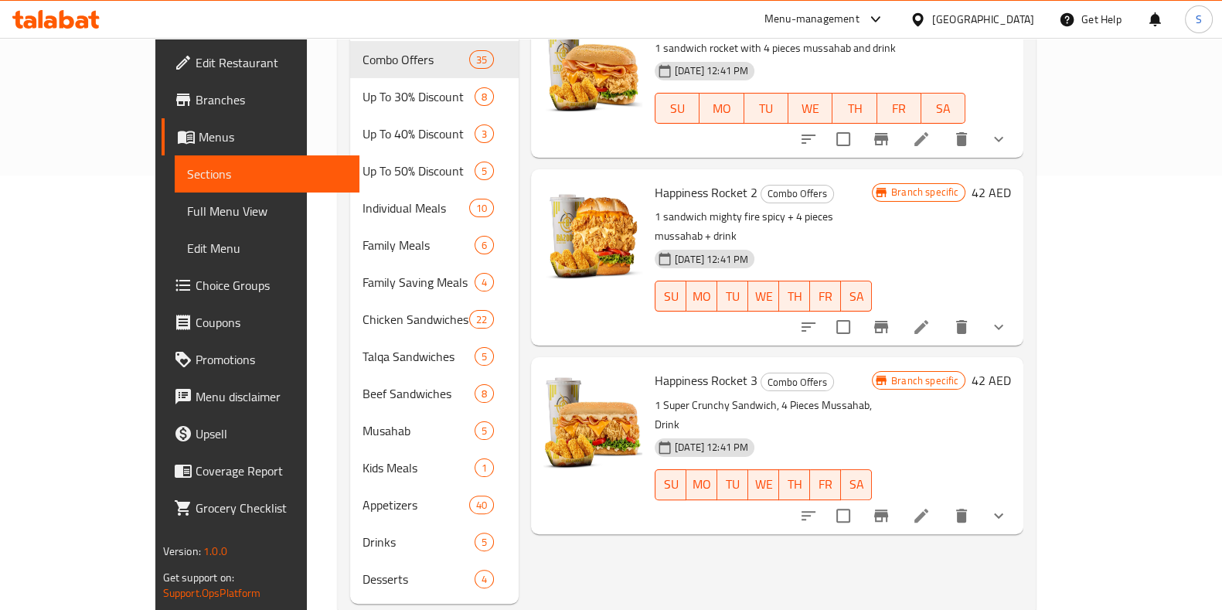
scroll to position [436, 0]
type input "happiness rocket"
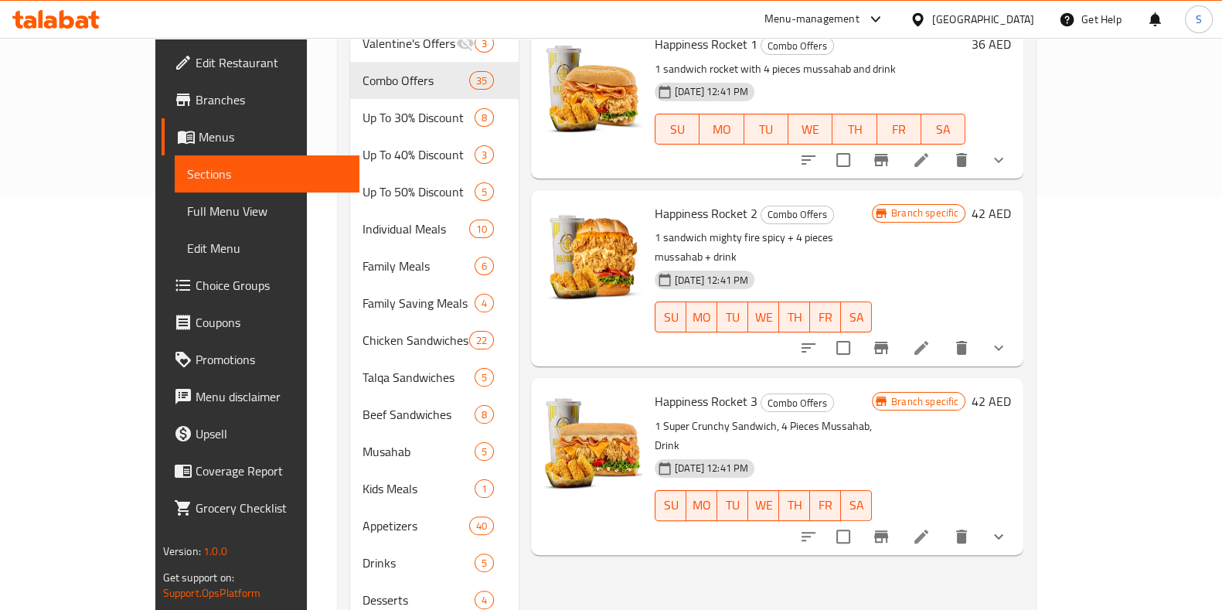
scroll to position [414, 0]
click at [888, 530] on icon "Branch-specific-item" at bounding box center [881, 536] width 14 height 12
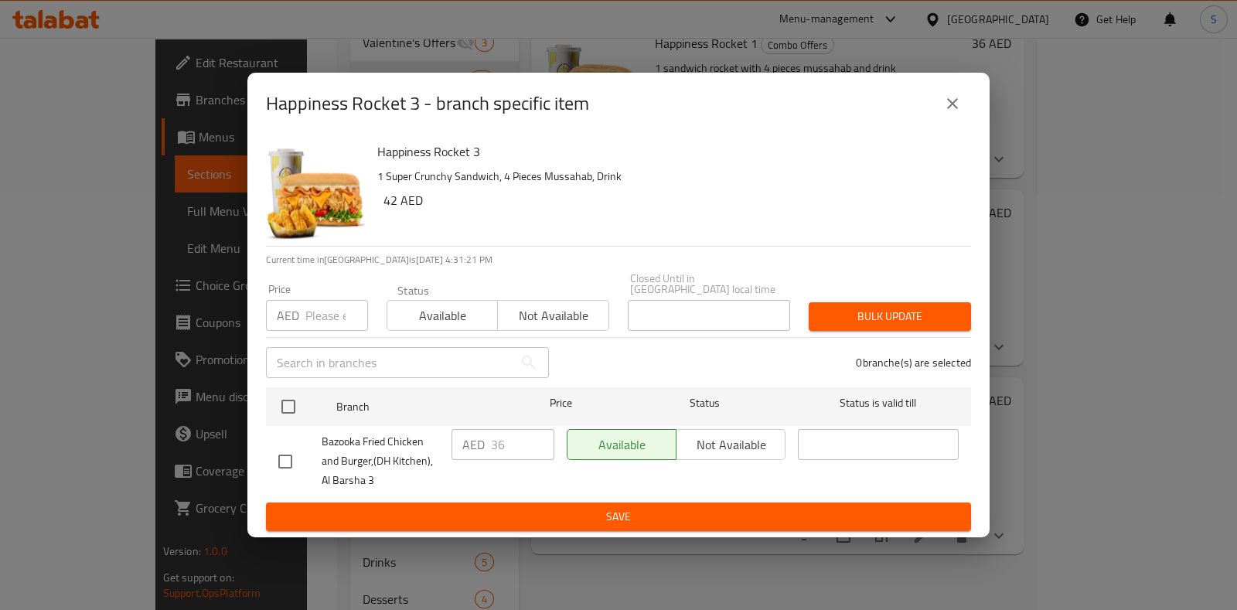
click at [322, 317] on input "number" at bounding box center [336, 315] width 63 height 31
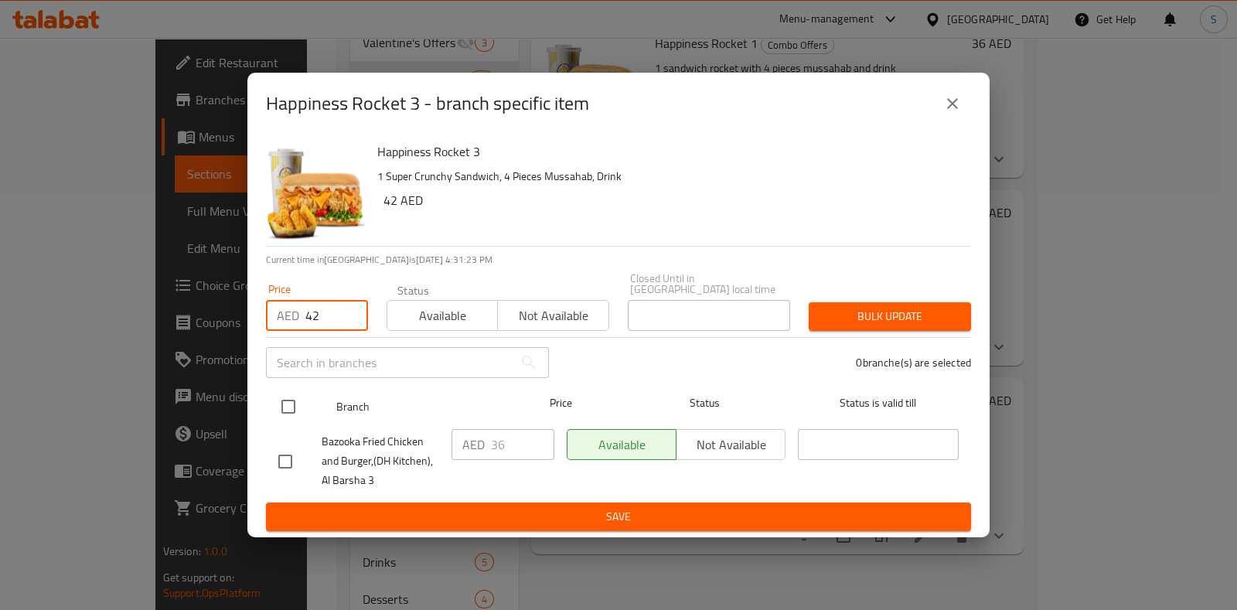
type input "42"
click at [293, 412] on input "checkbox" at bounding box center [288, 406] width 32 height 32
checkbox input "true"
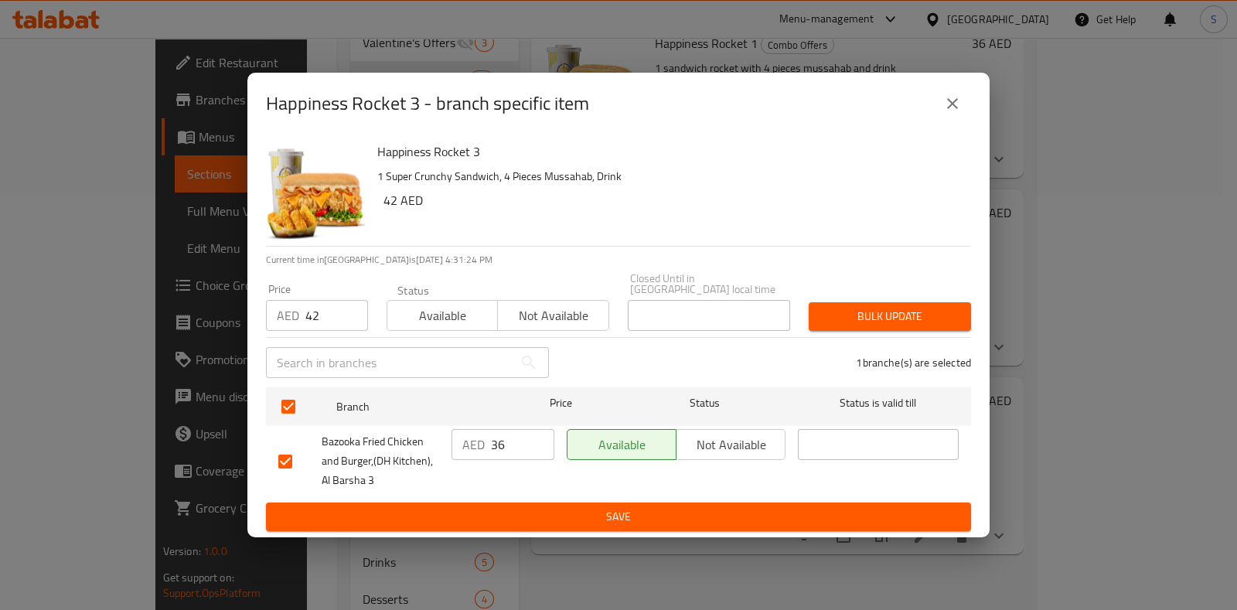
click at [875, 307] on span "Bulk update" at bounding box center [890, 316] width 138 height 19
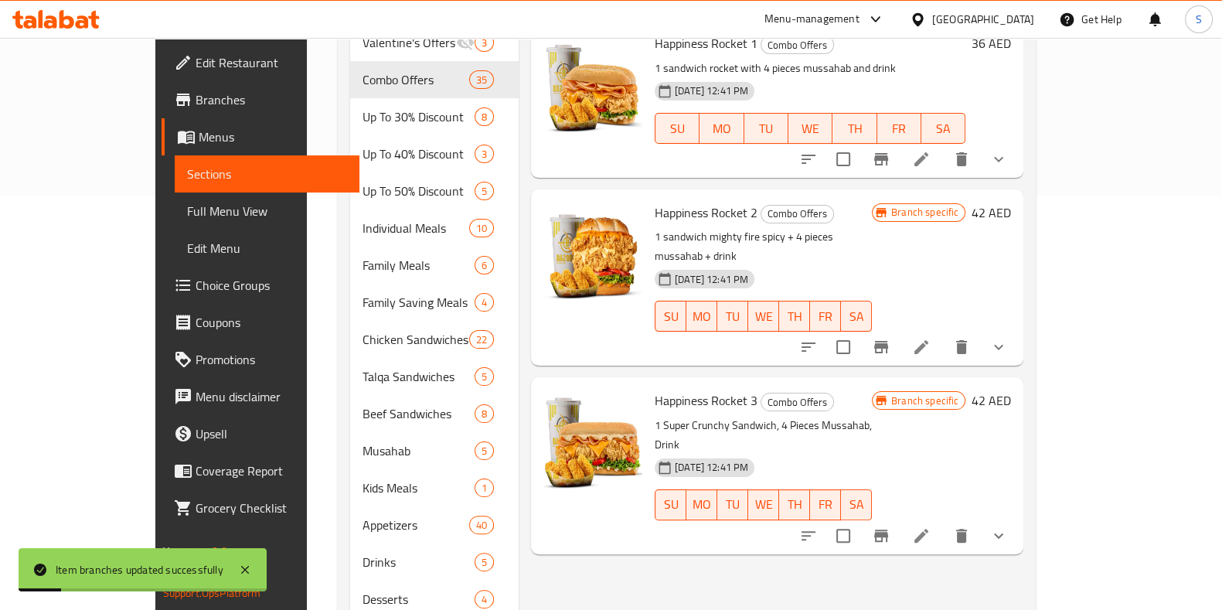
scroll to position [0, 0]
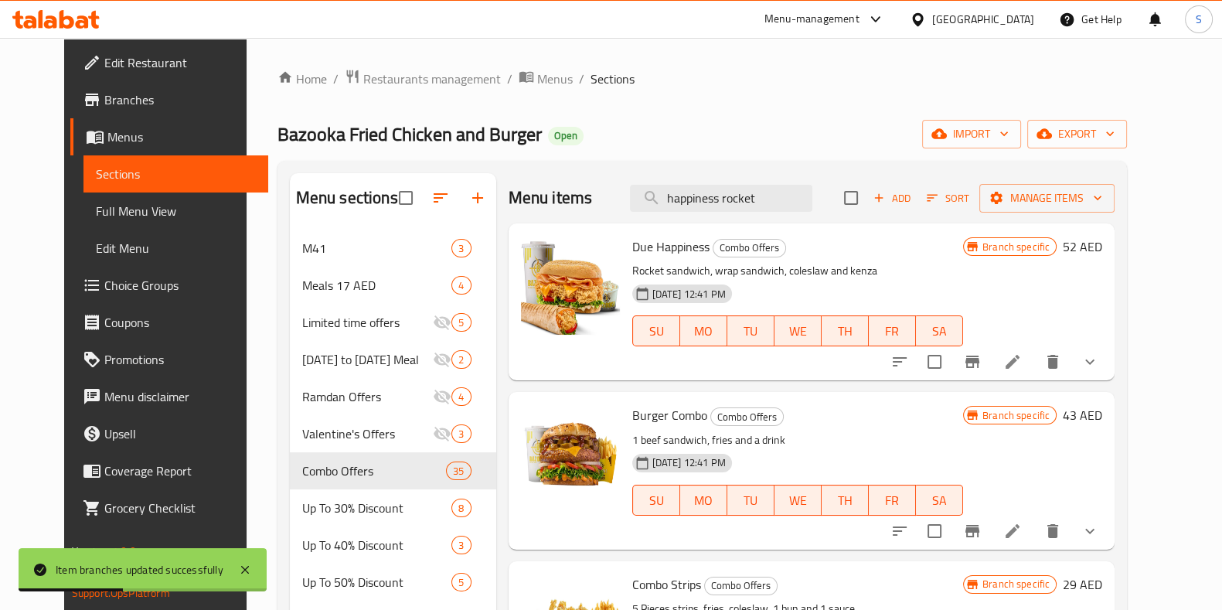
drag, startPoint x: 786, startPoint y: 196, endPoint x: 560, endPoint y: 206, distance: 226.0
click at [560, 206] on div "Menu items happiness rocket Add Sort Manage items" at bounding box center [812, 198] width 607 height 50
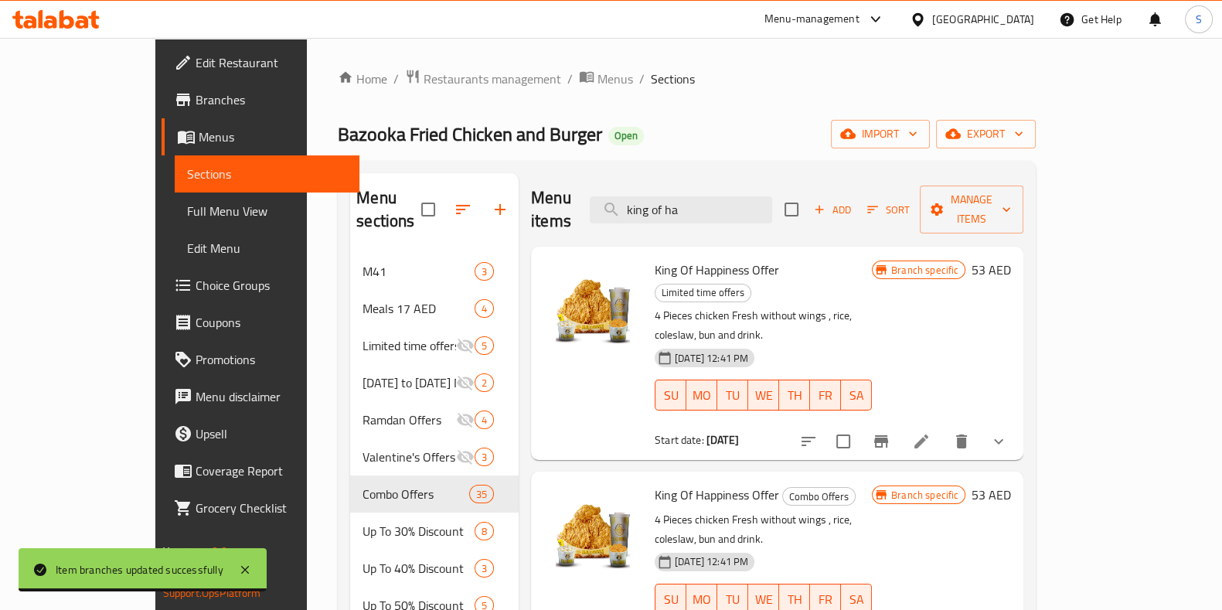
type input "king of ha"
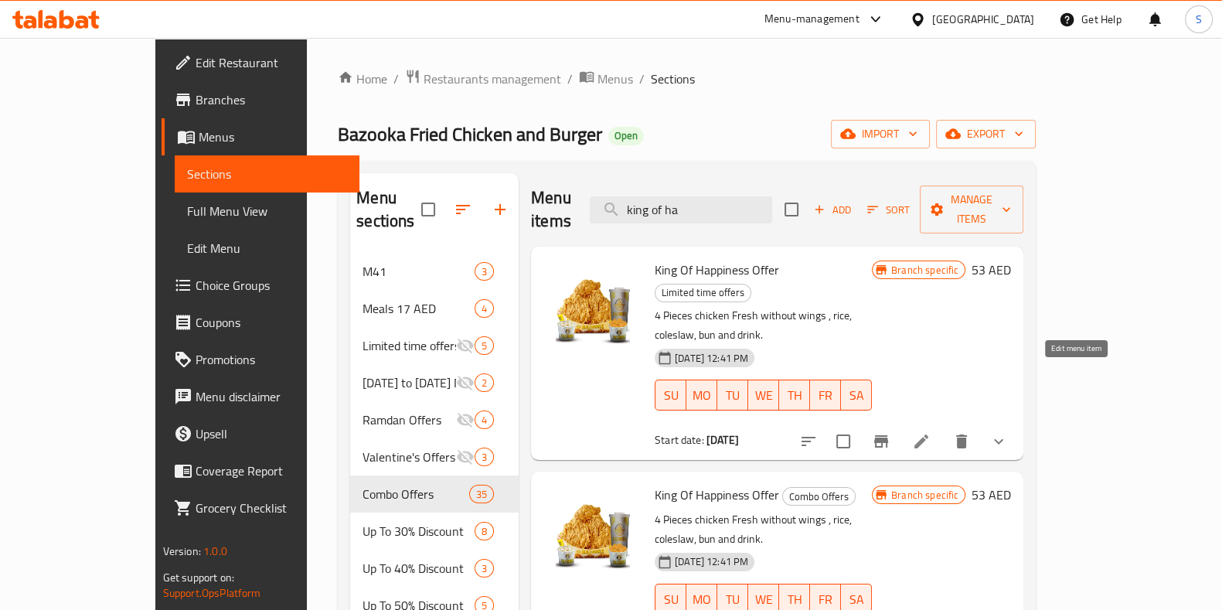
click at [928, 434] on icon at bounding box center [921, 441] width 14 height 14
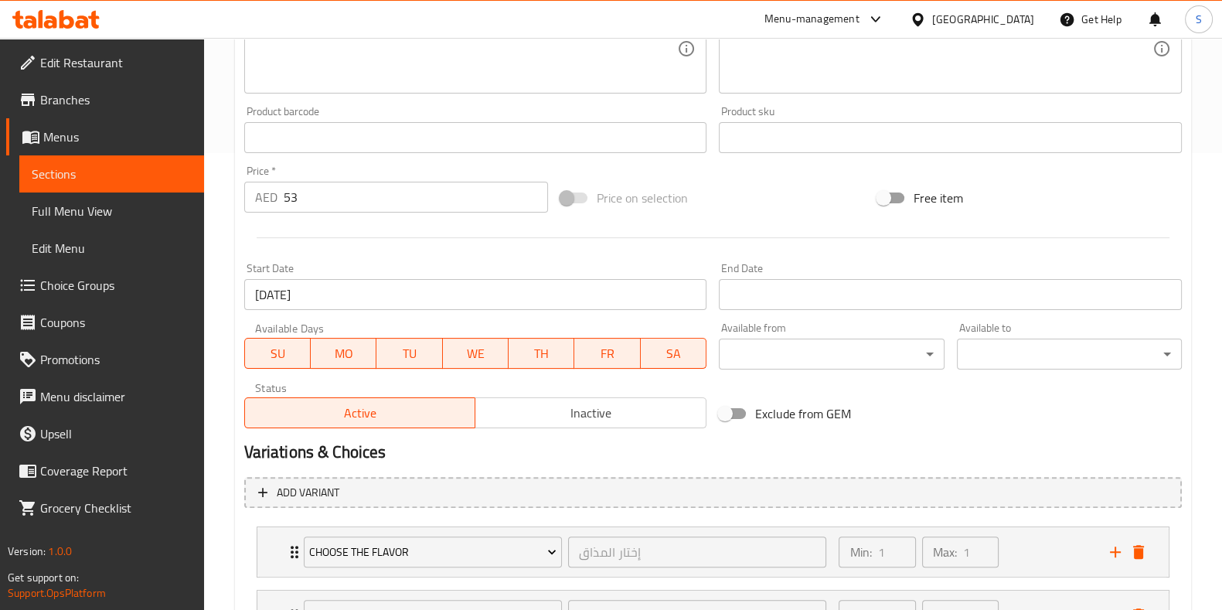
scroll to position [456, 0]
click at [366, 195] on input "53" at bounding box center [416, 197] width 265 height 31
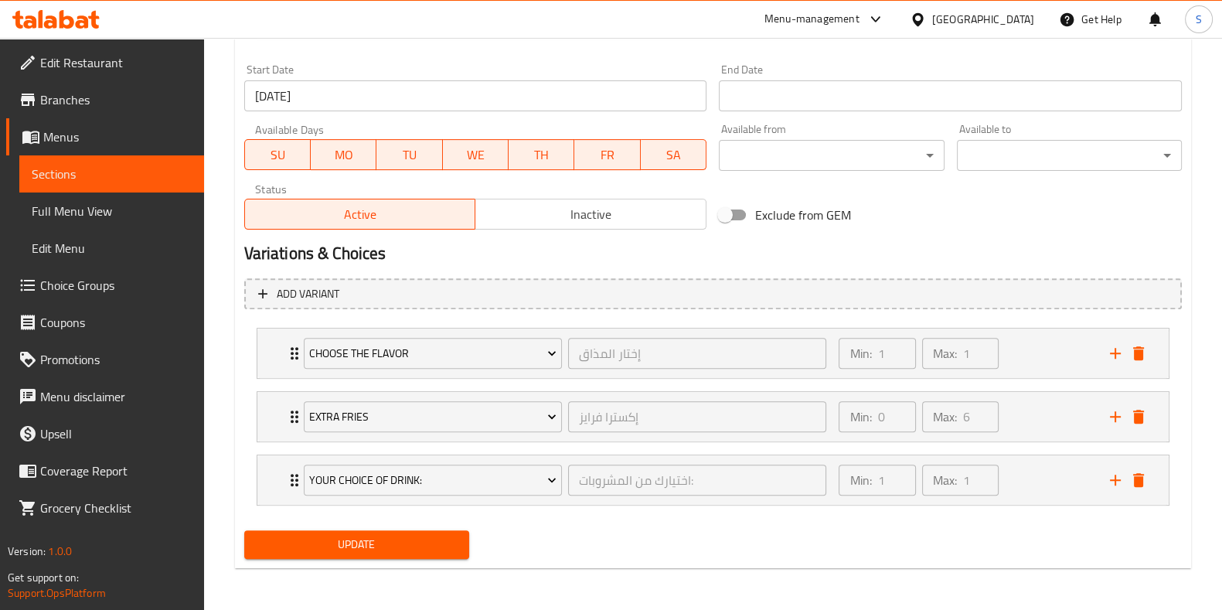
type input "54"
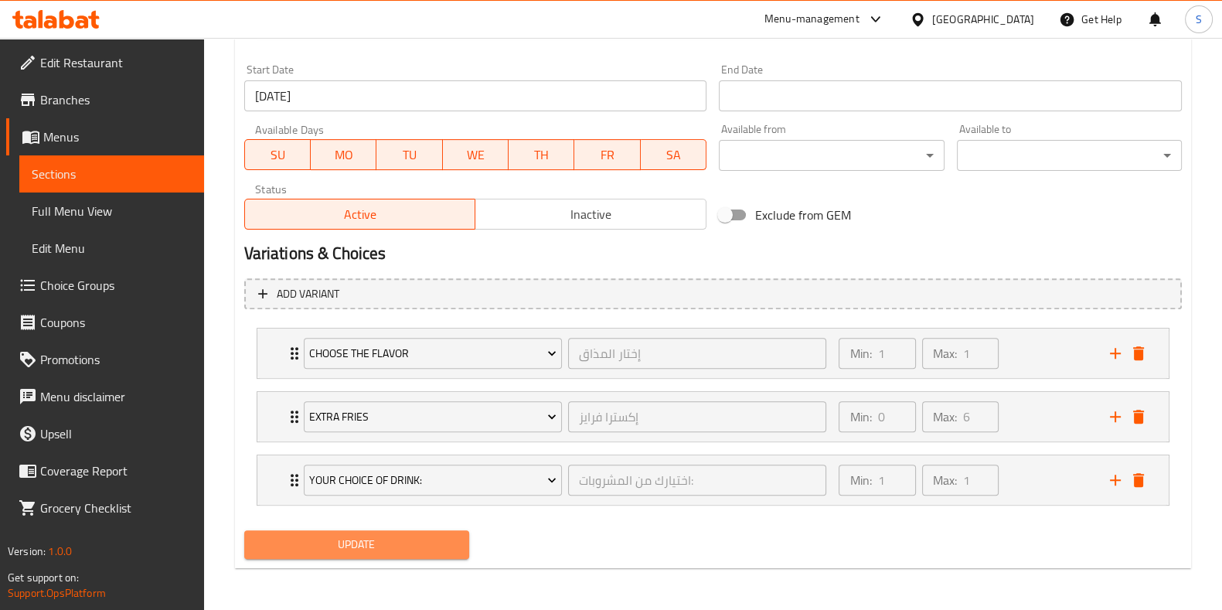
click at [348, 543] on span "Update" at bounding box center [357, 544] width 200 height 19
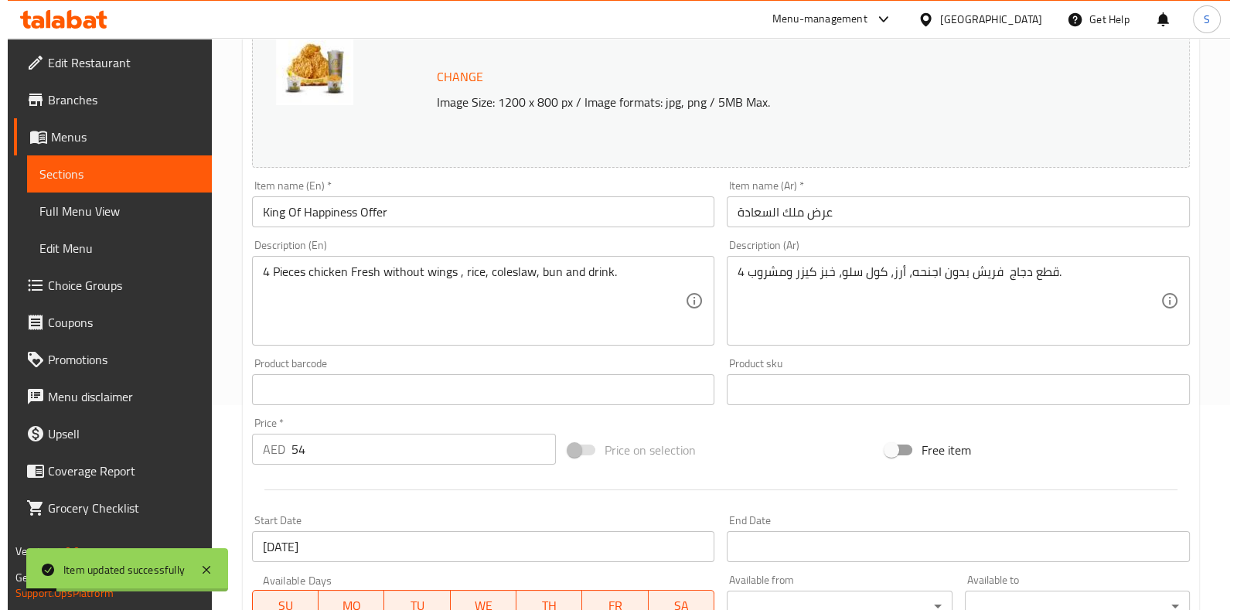
scroll to position [0, 0]
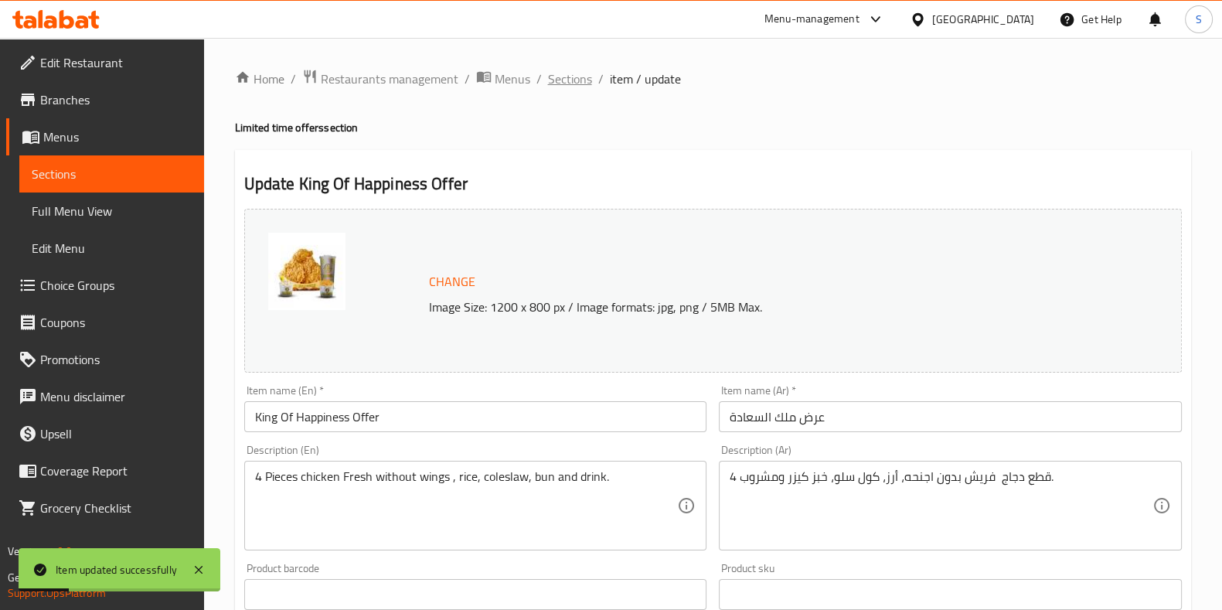
click at [570, 81] on span "Sections" at bounding box center [570, 79] width 44 height 19
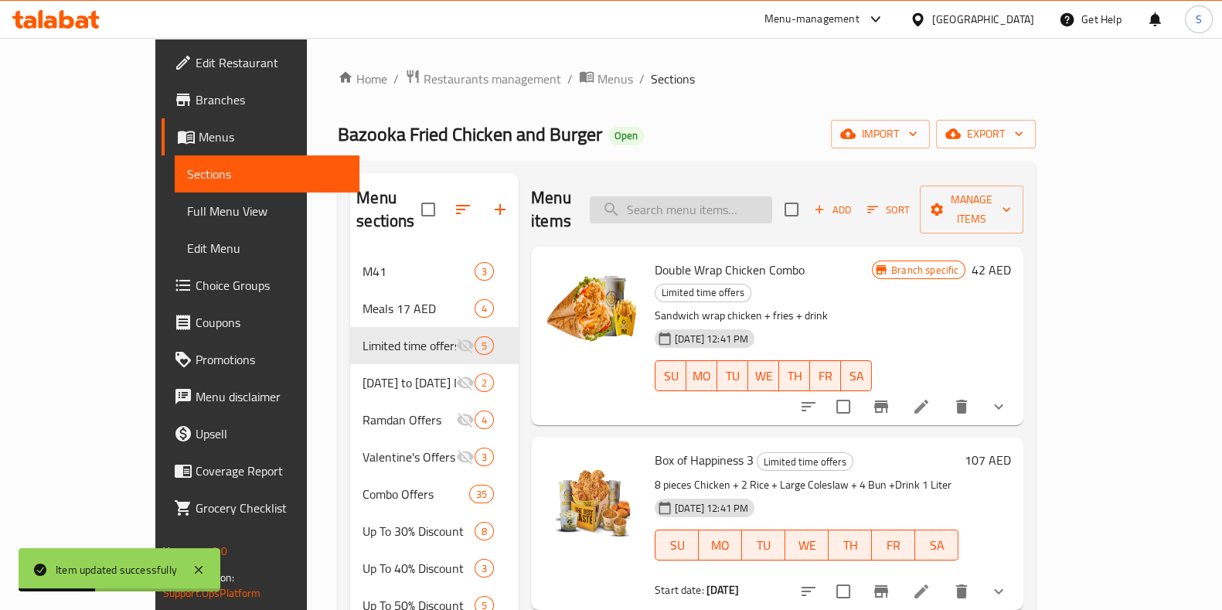
click at [753, 199] on input "search" at bounding box center [681, 209] width 182 height 27
type input "h"
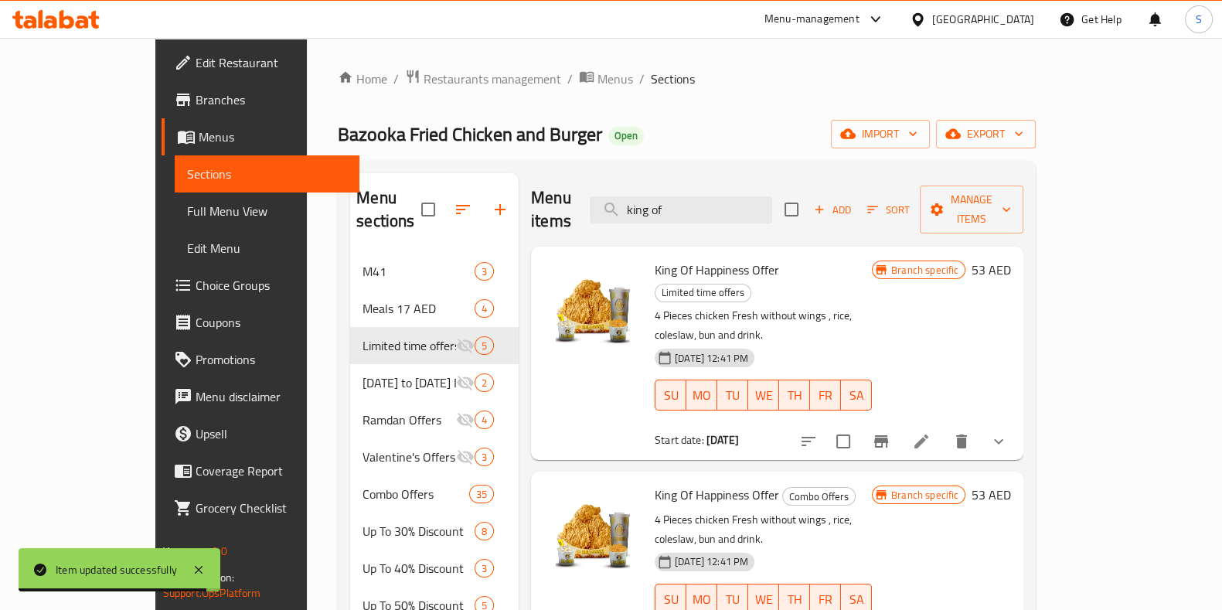
type input "king of"
click at [890, 432] on icon "Branch-specific-item" at bounding box center [881, 441] width 19 height 19
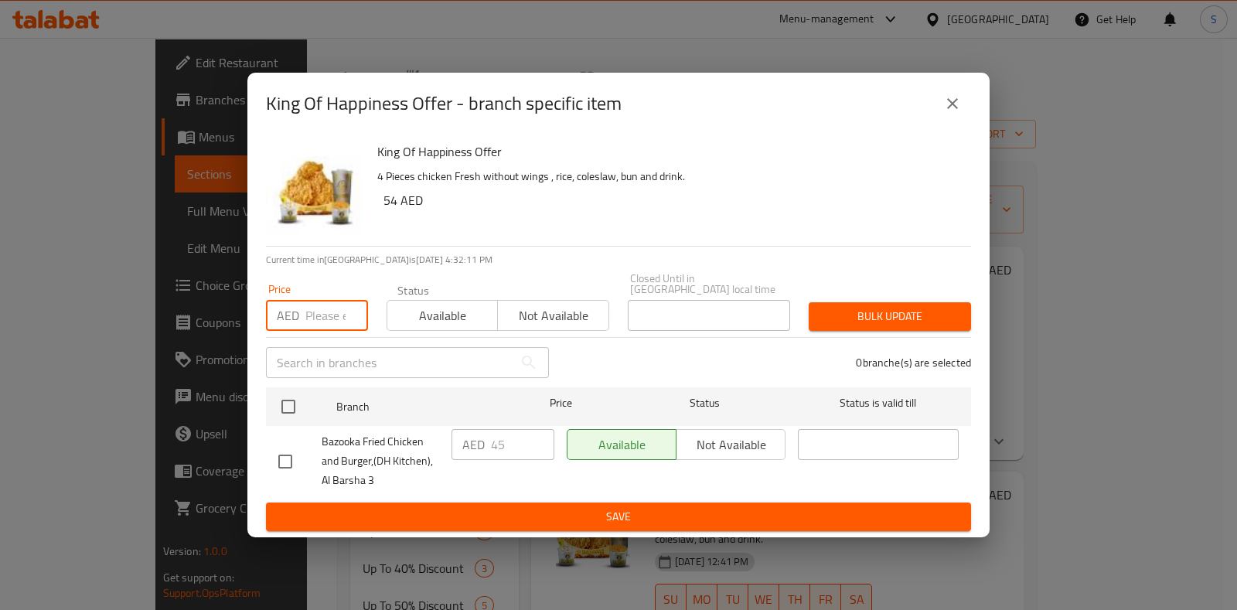
click at [325, 315] on input "number" at bounding box center [336, 315] width 63 height 31
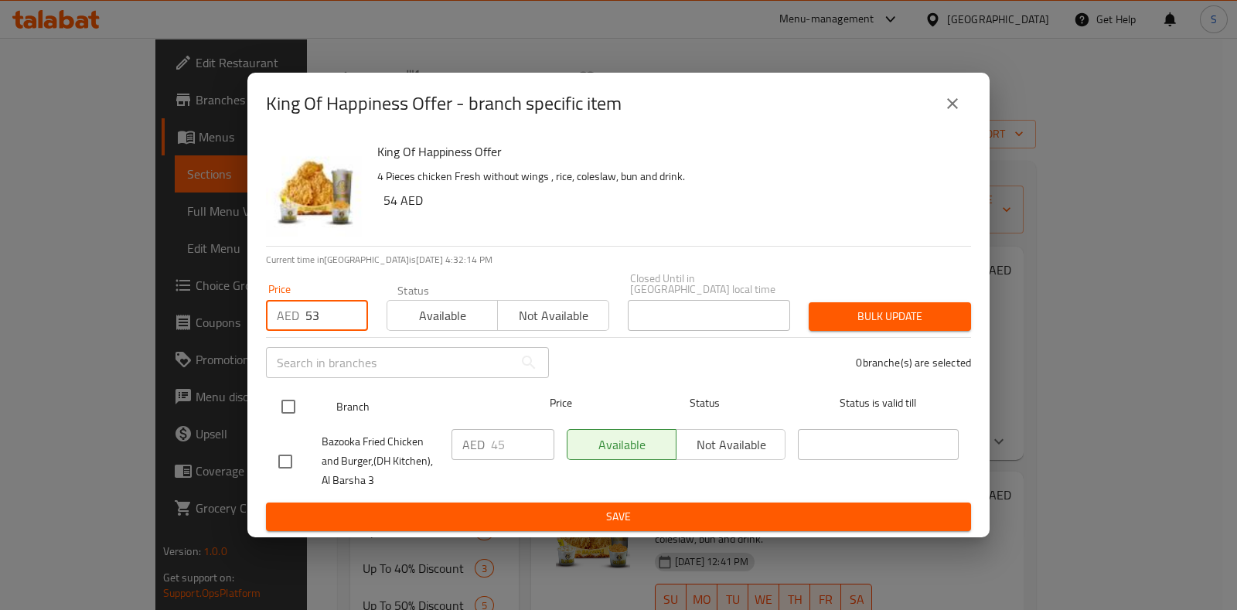
type input "53"
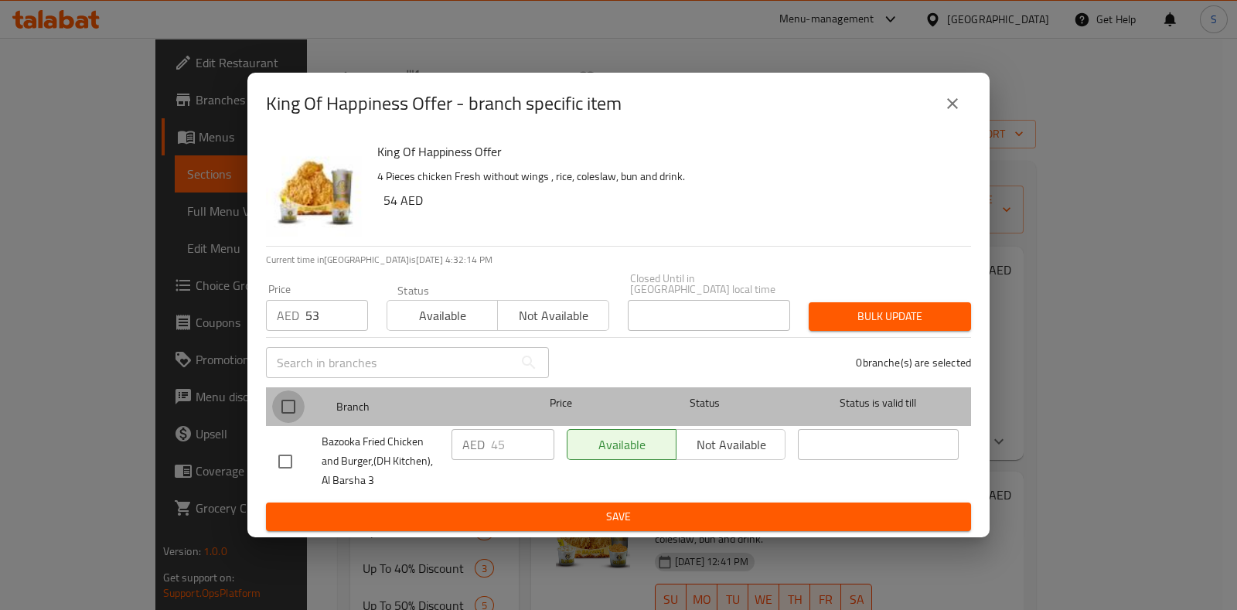
click at [295, 404] on input "checkbox" at bounding box center [288, 406] width 32 height 32
checkbox input "true"
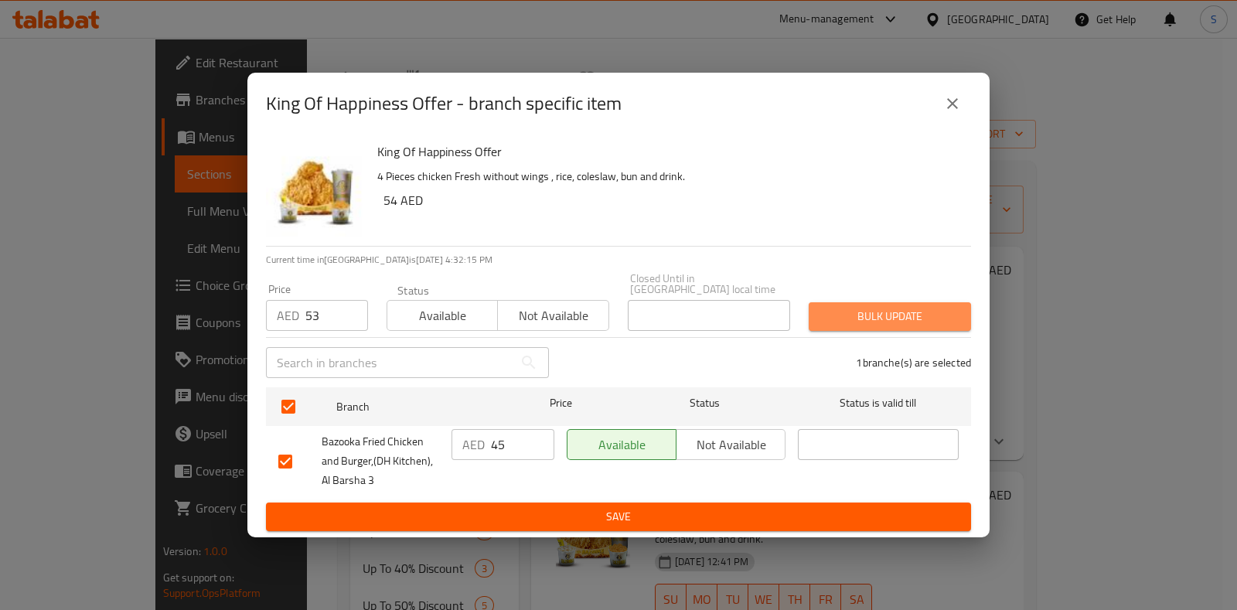
click at [901, 323] on span "Bulk update" at bounding box center [890, 316] width 138 height 19
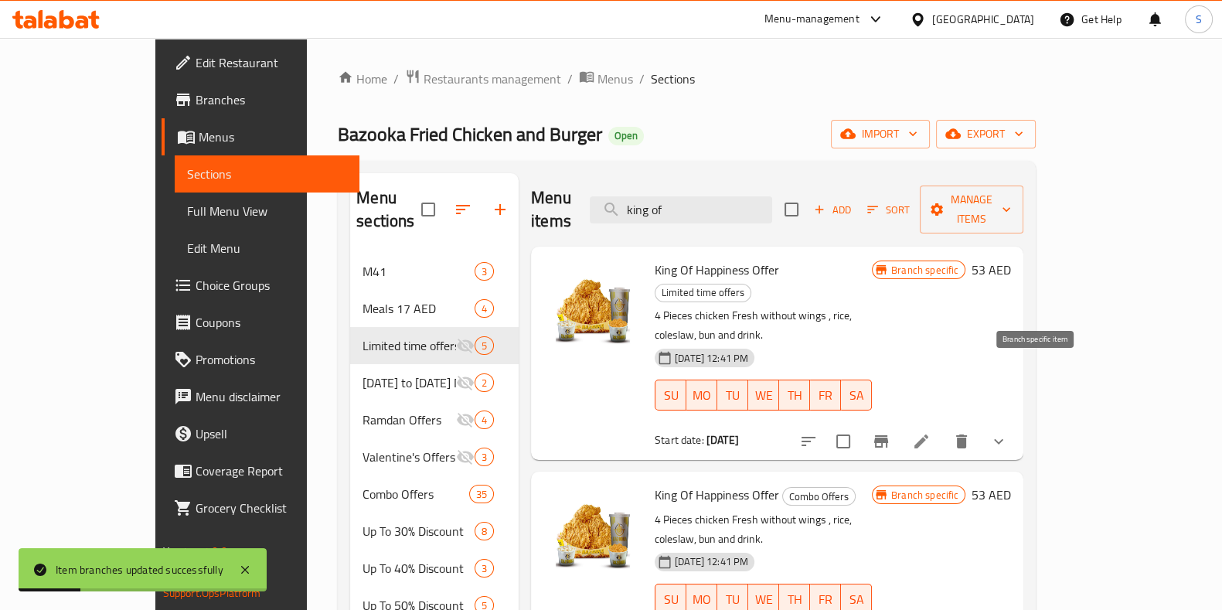
click at [888, 435] on icon "Branch-specific-item" at bounding box center [881, 441] width 14 height 12
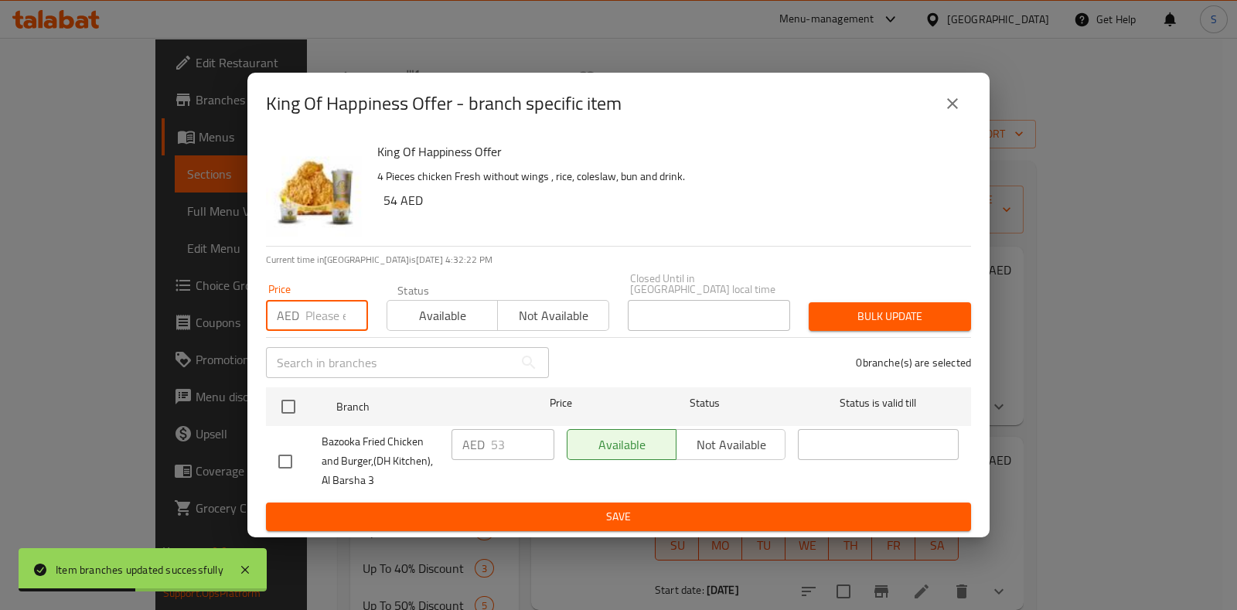
click at [318, 319] on input "number" at bounding box center [336, 315] width 63 height 31
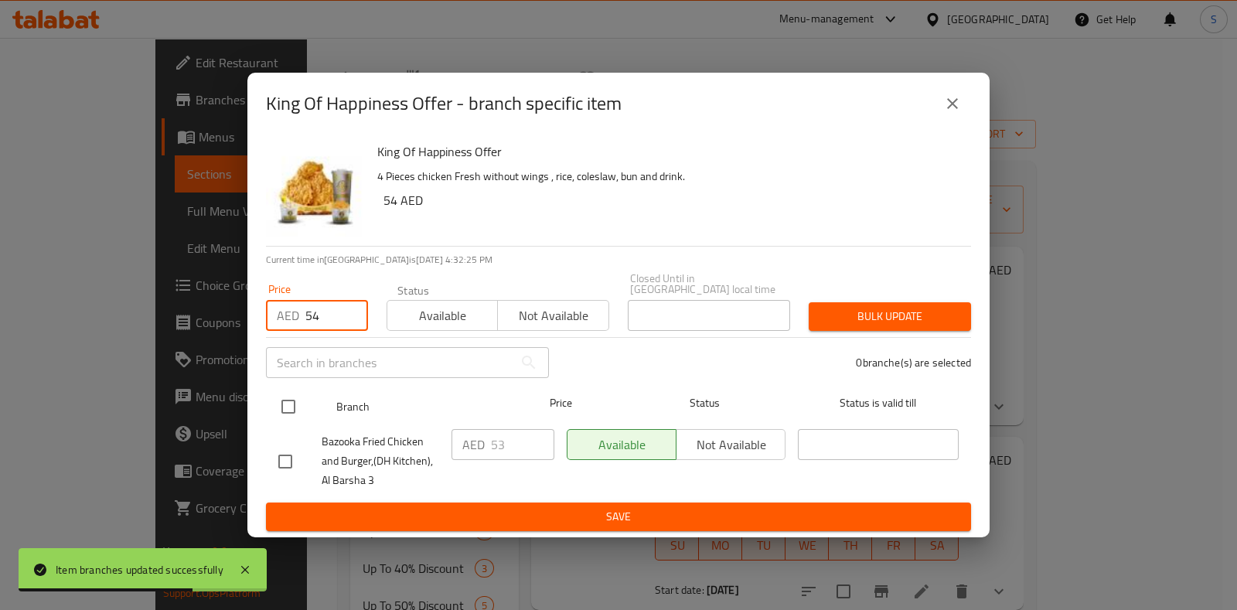
type input "54"
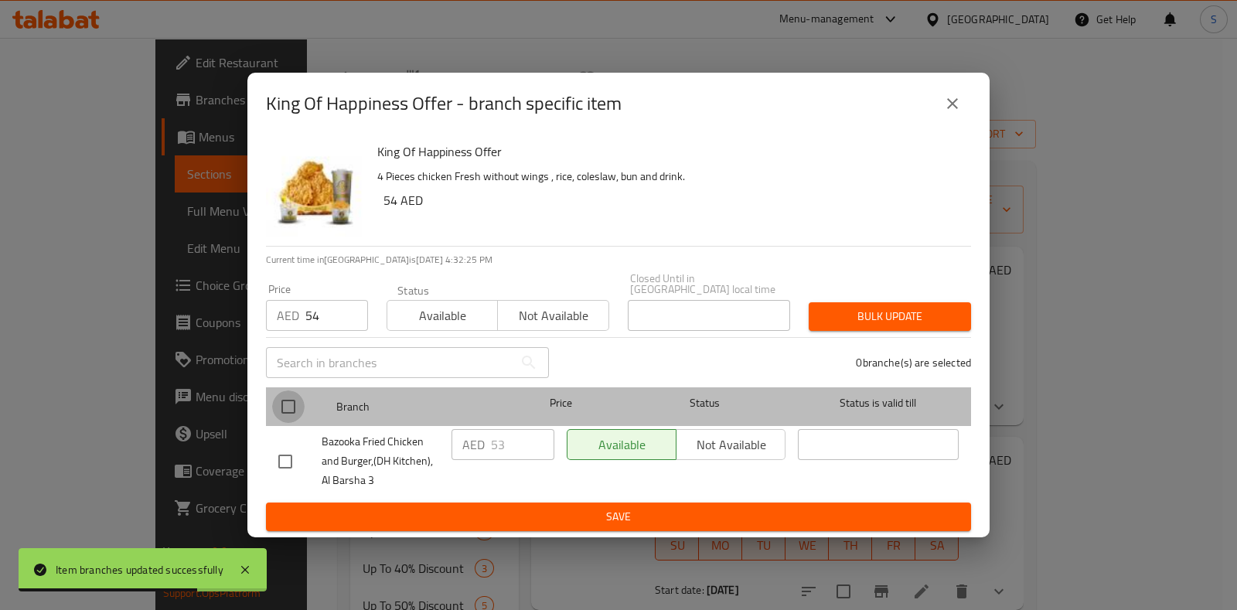
click at [285, 405] on input "checkbox" at bounding box center [288, 406] width 32 height 32
checkbox input "true"
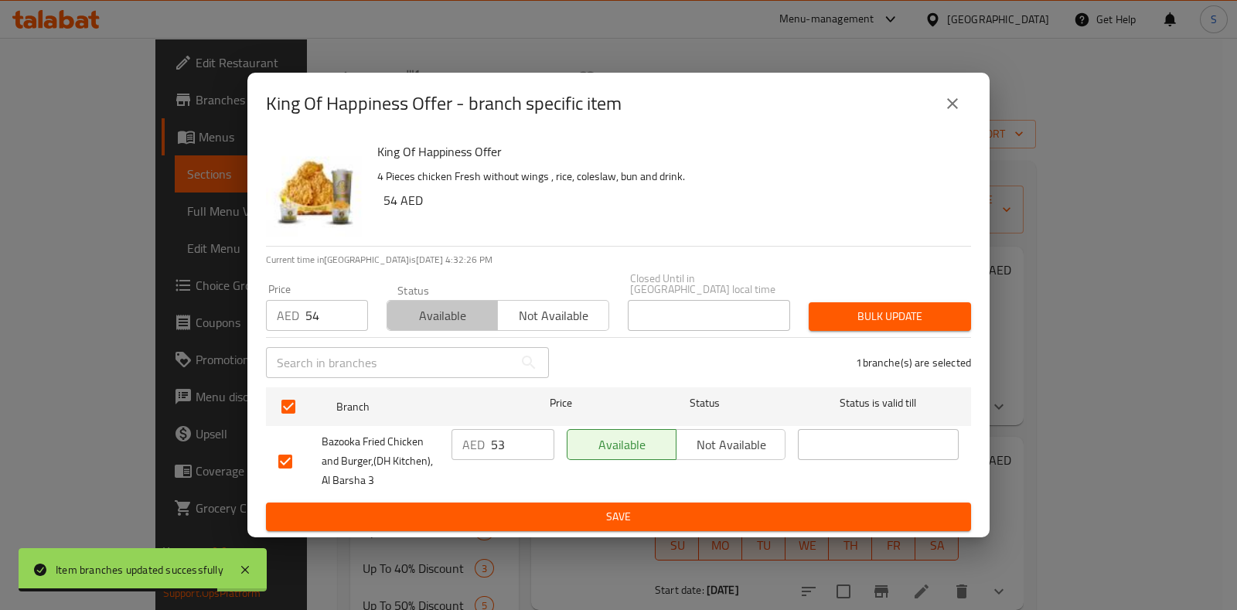
click at [449, 326] on span "Available" at bounding box center [442, 316] width 98 height 22
click at [902, 315] on span "Bulk update" at bounding box center [890, 316] width 138 height 19
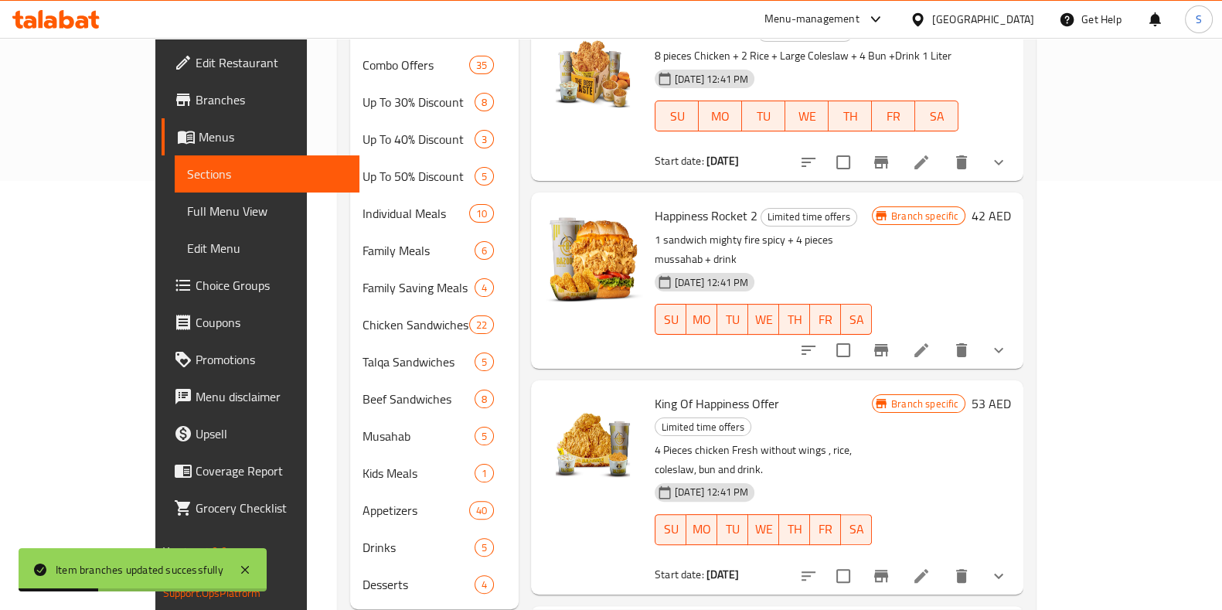
scroll to position [428, 0]
click at [931, 567] on icon at bounding box center [921, 576] width 19 height 19
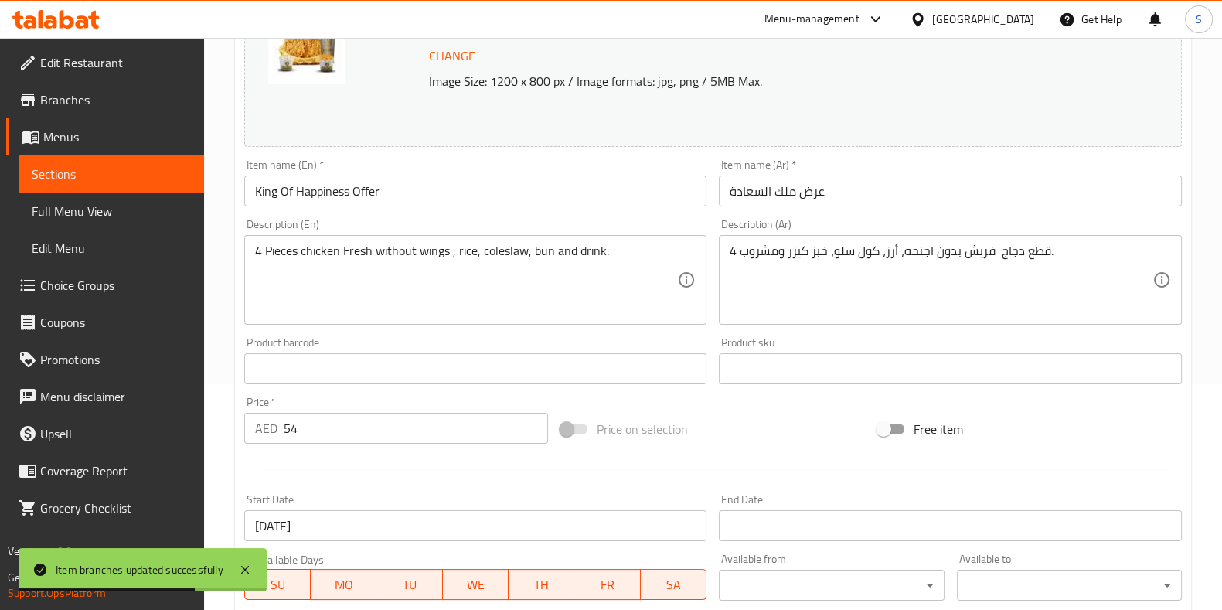
scroll to position [655, 0]
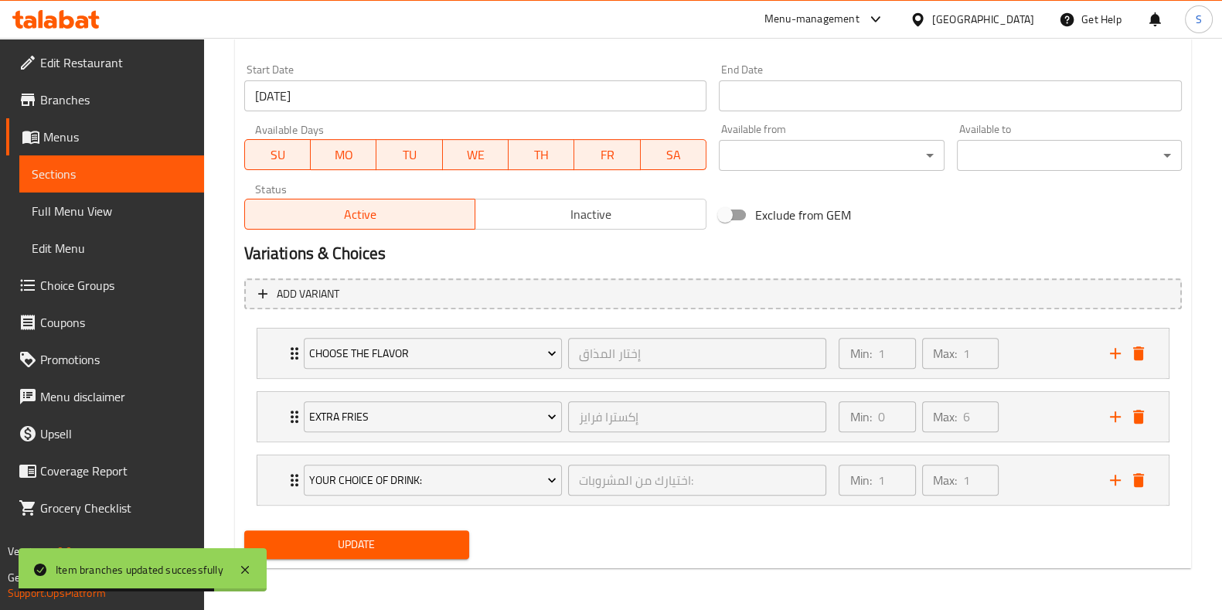
click at [384, 550] on span "Update" at bounding box center [357, 544] width 200 height 19
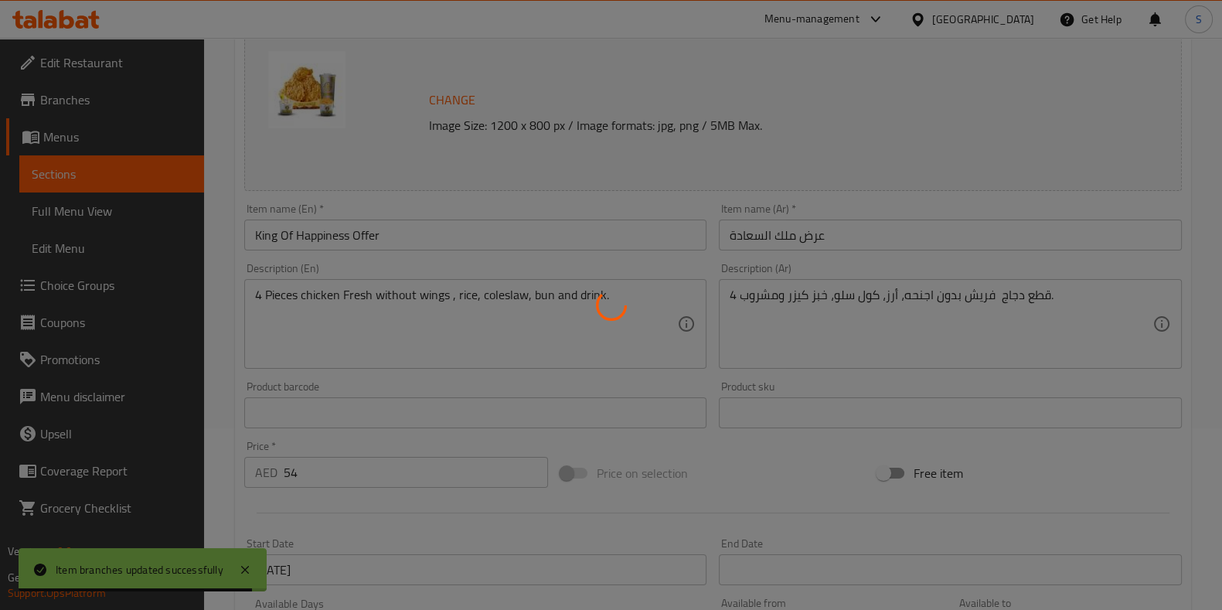
scroll to position [0, 0]
